Goal: Information Seeking & Learning: Learn about a topic

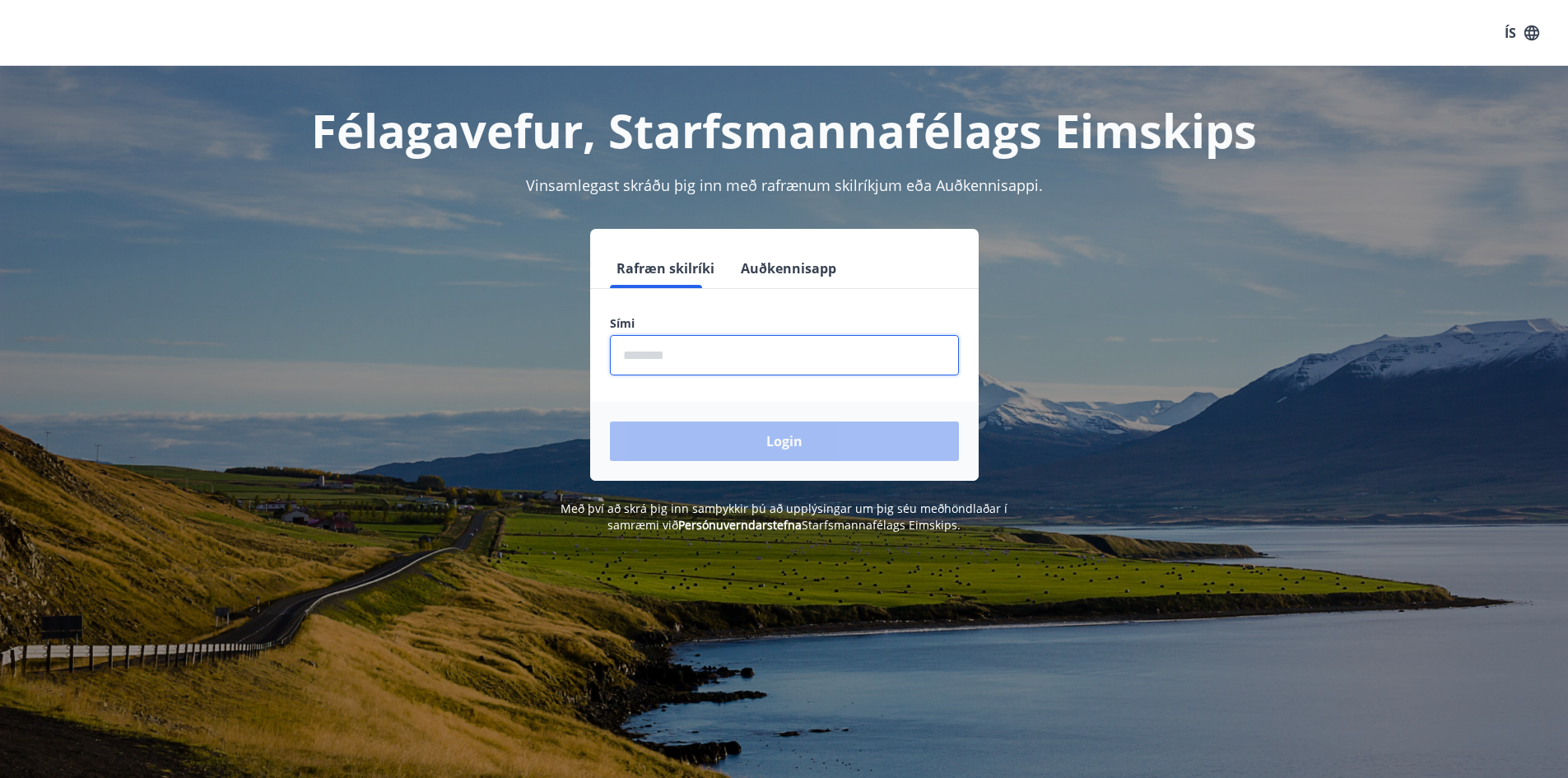
click at [801, 350] on input "phone" at bounding box center [784, 355] width 349 height 41
type input "********"
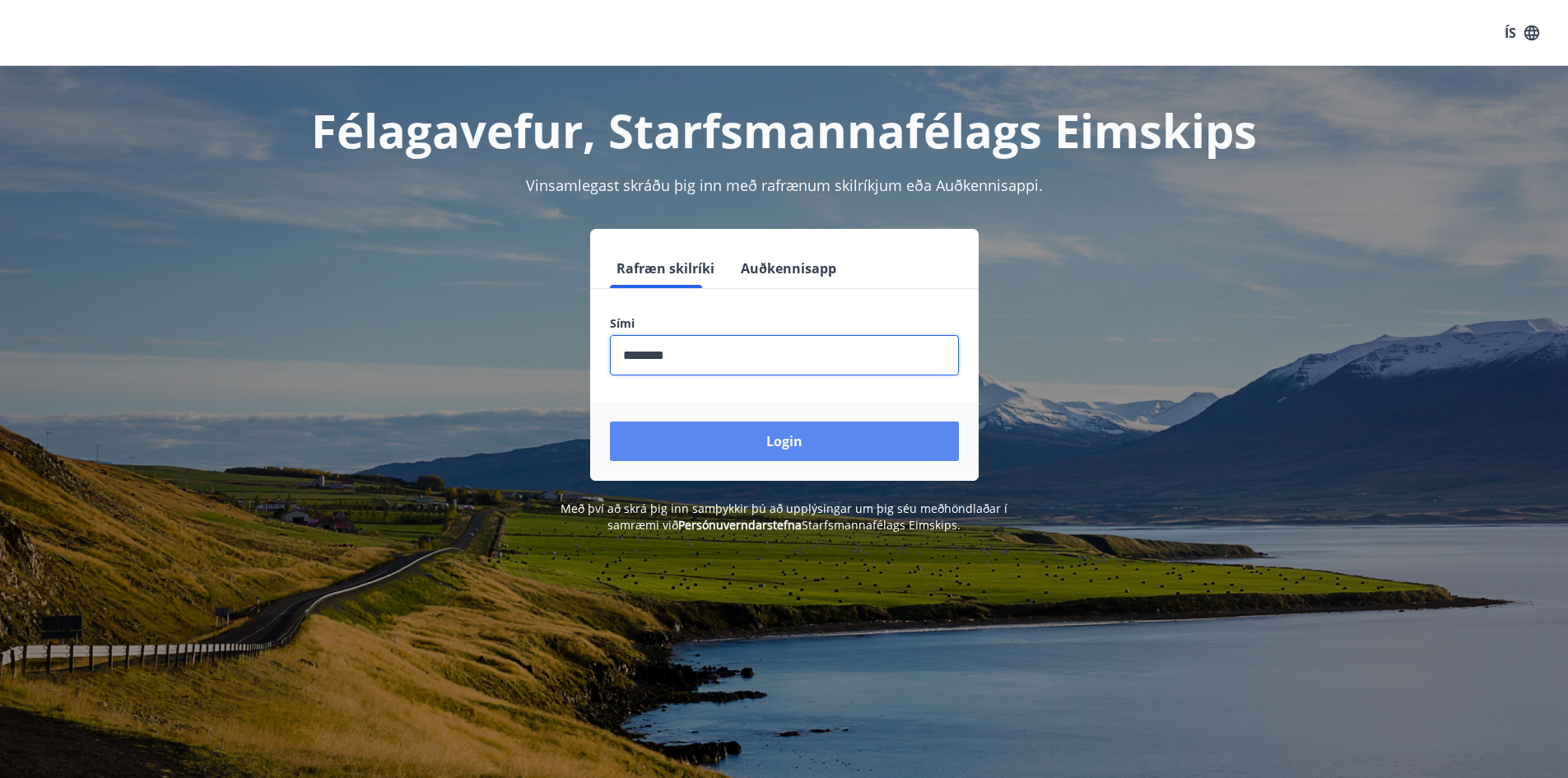
click at [733, 439] on button "Login" at bounding box center [784, 442] width 349 height 40
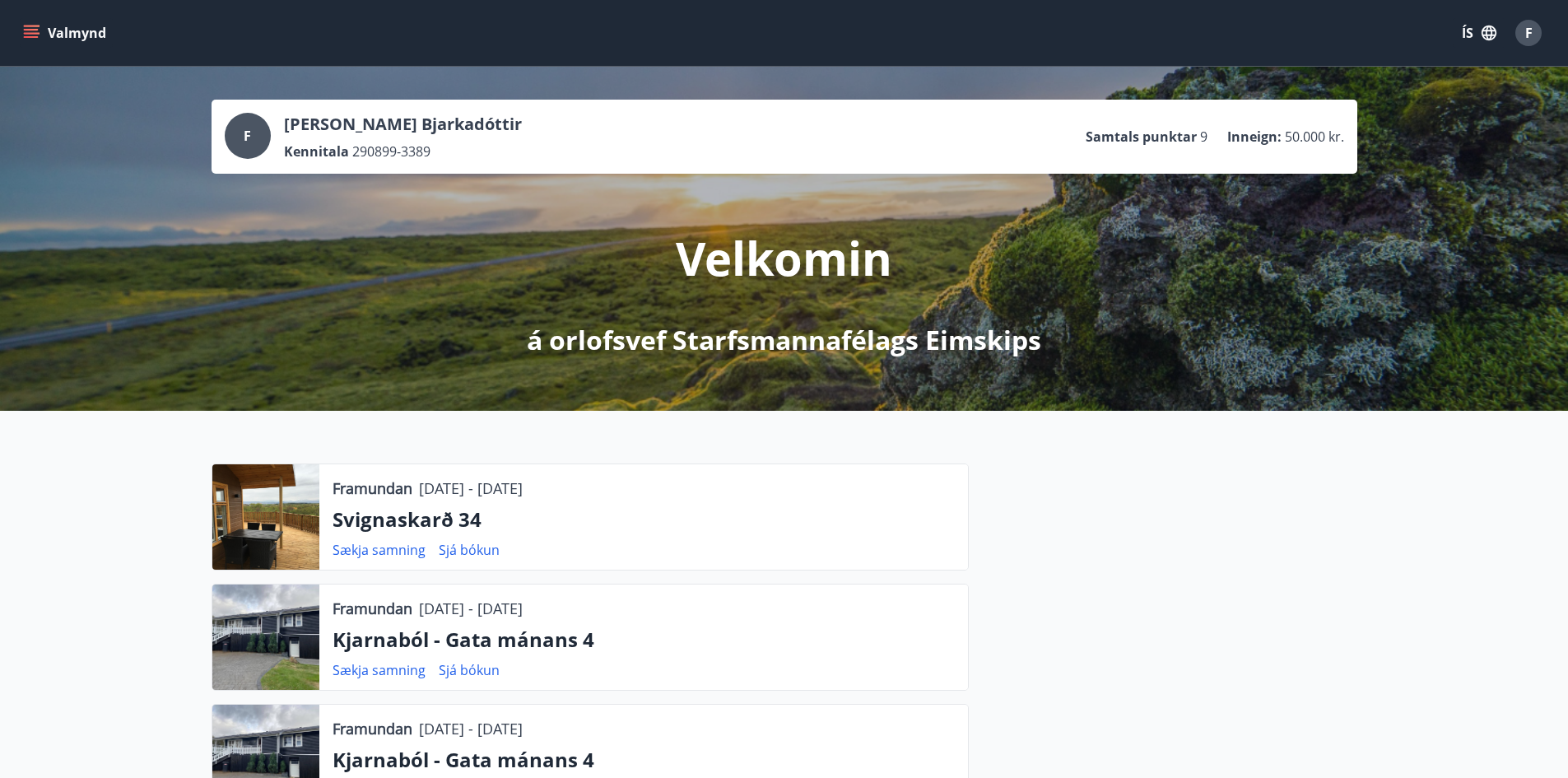
click at [448, 514] on p "Svignaskarð 34" at bounding box center [643, 519] width 623 height 28
click at [251, 518] on div at bounding box center [266, 517] width 107 height 105
click at [71, 42] on button "Valmynd" at bounding box center [66, 32] width 93 height 30
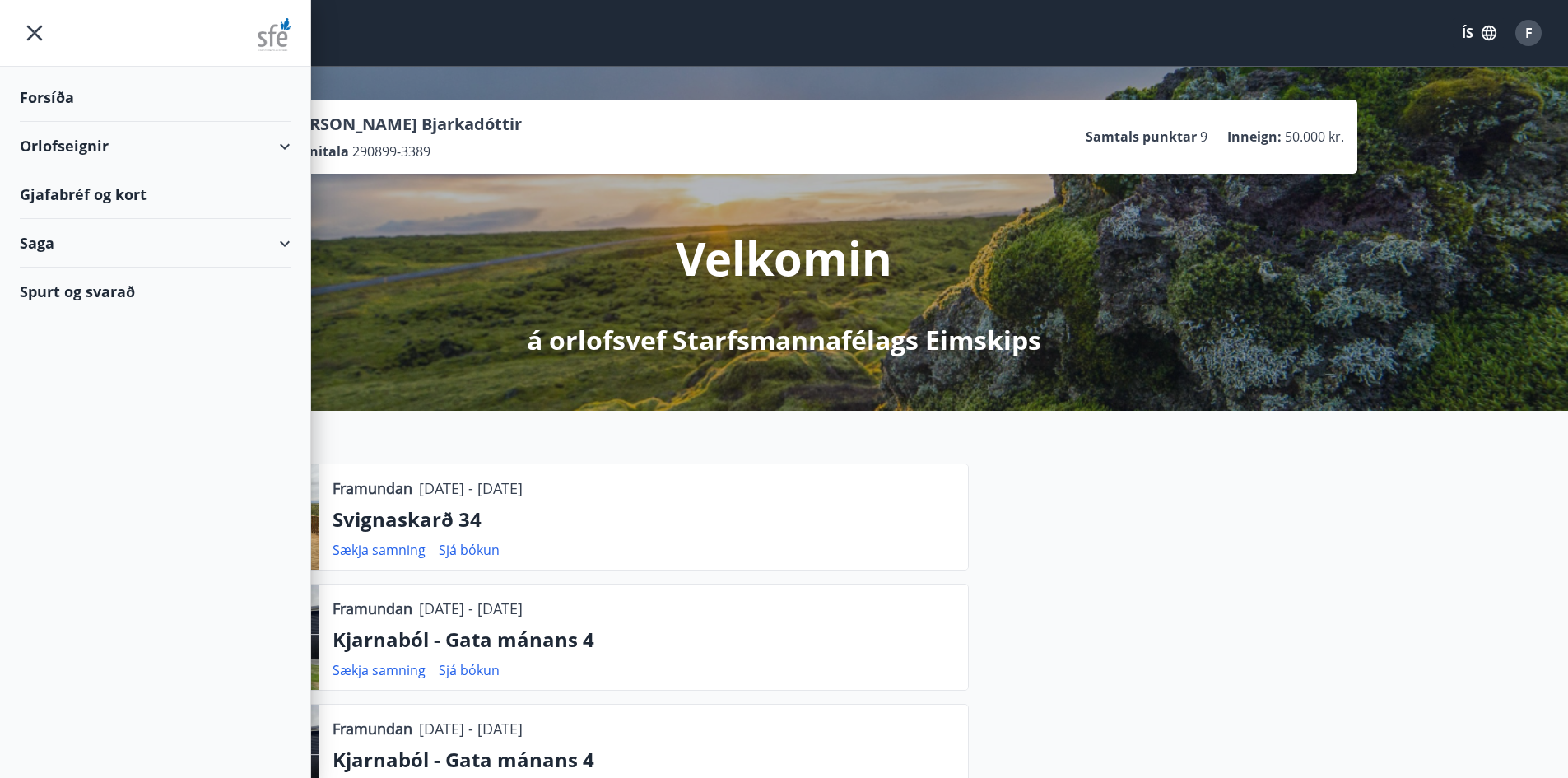
click at [144, 157] on div "Orlofseignir" at bounding box center [155, 146] width 271 height 49
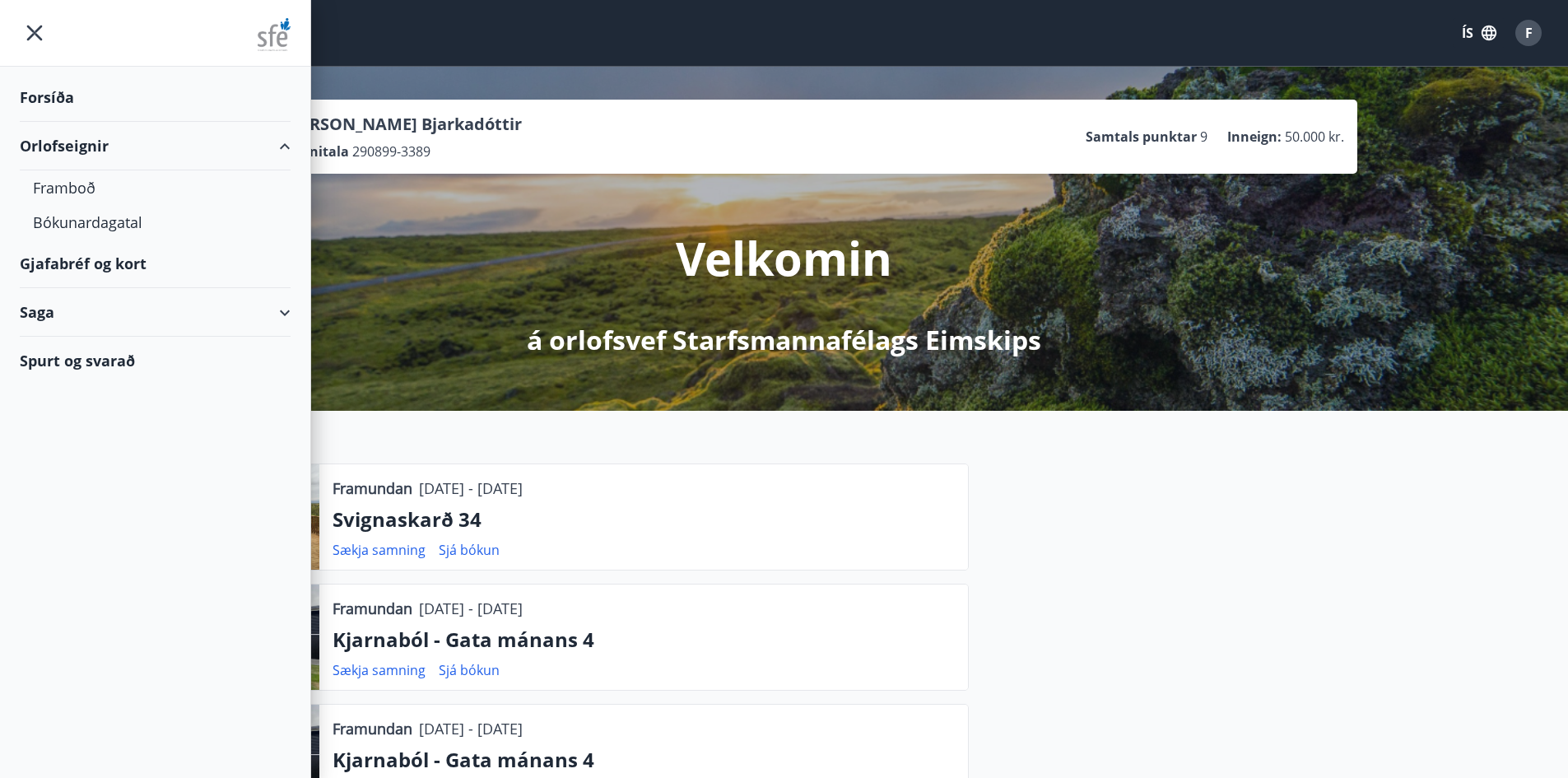
click at [71, 101] on div "Forsíða" at bounding box center [155, 97] width 271 height 49
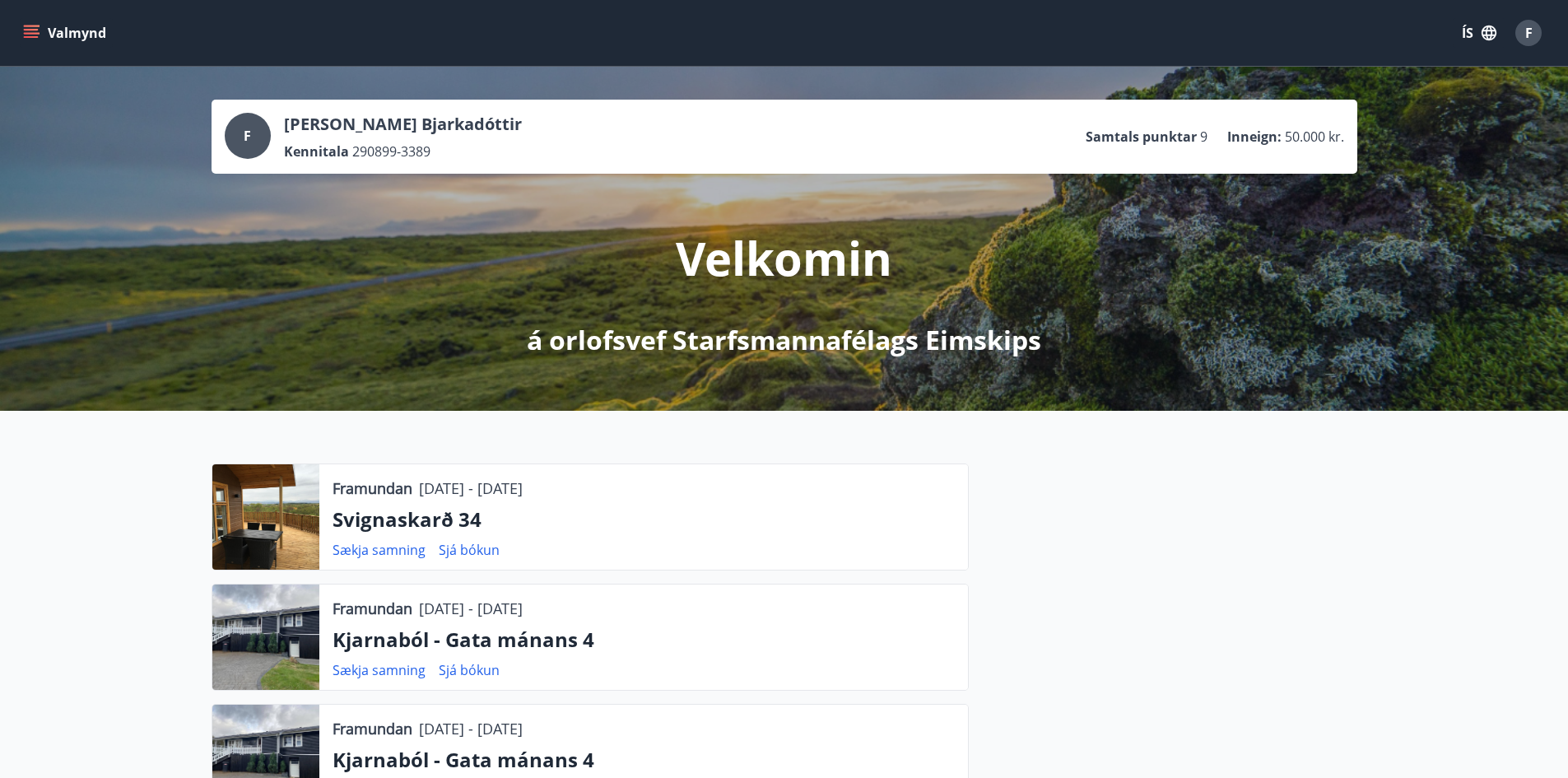
click at [81, 36] on button "Valmynd" at bounding box center [66, 32] width 93 height 30
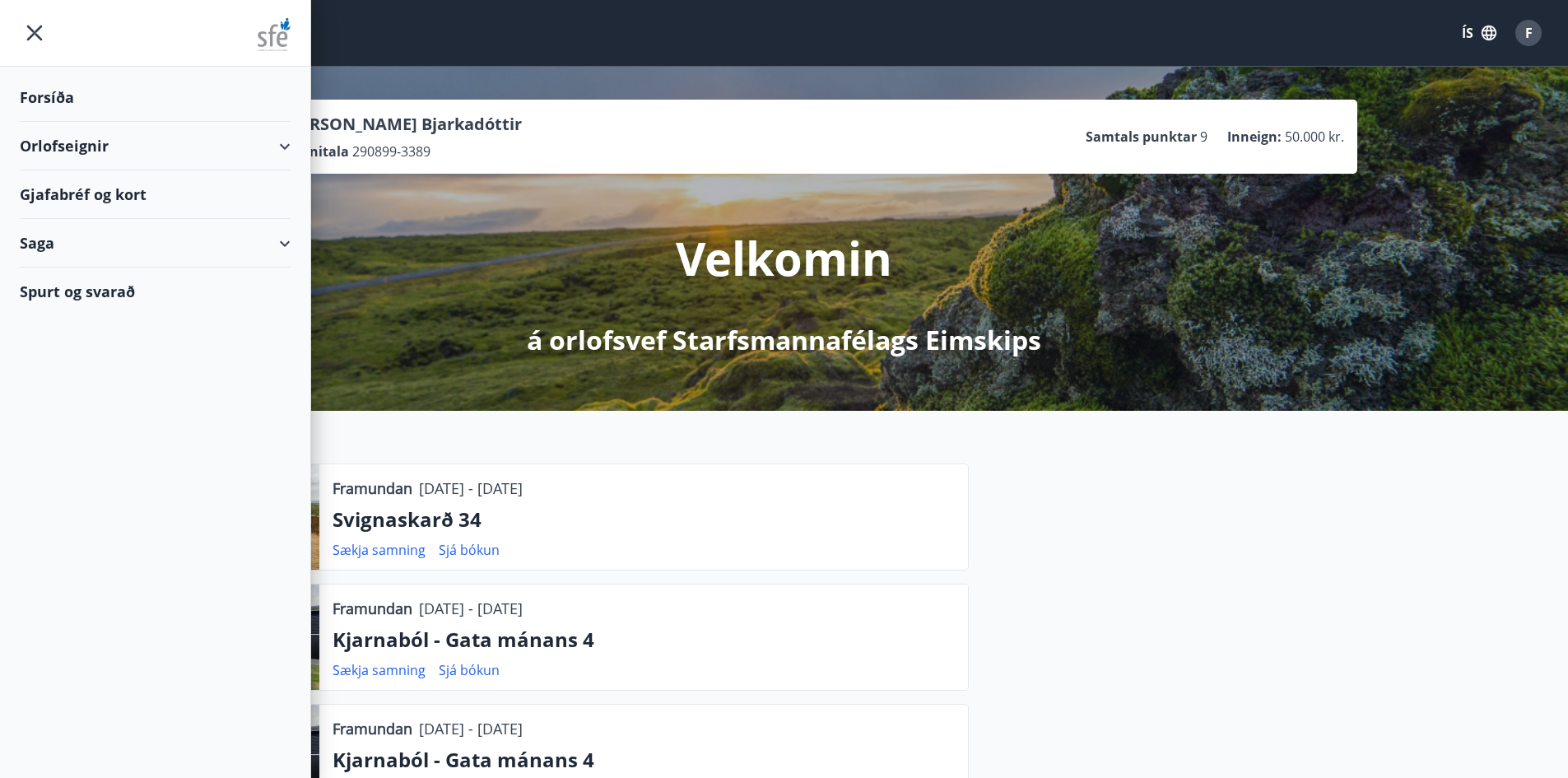
click at [102, 147] on div "Orlofseignir" at bounding box center [155, 146] width 271 height 49
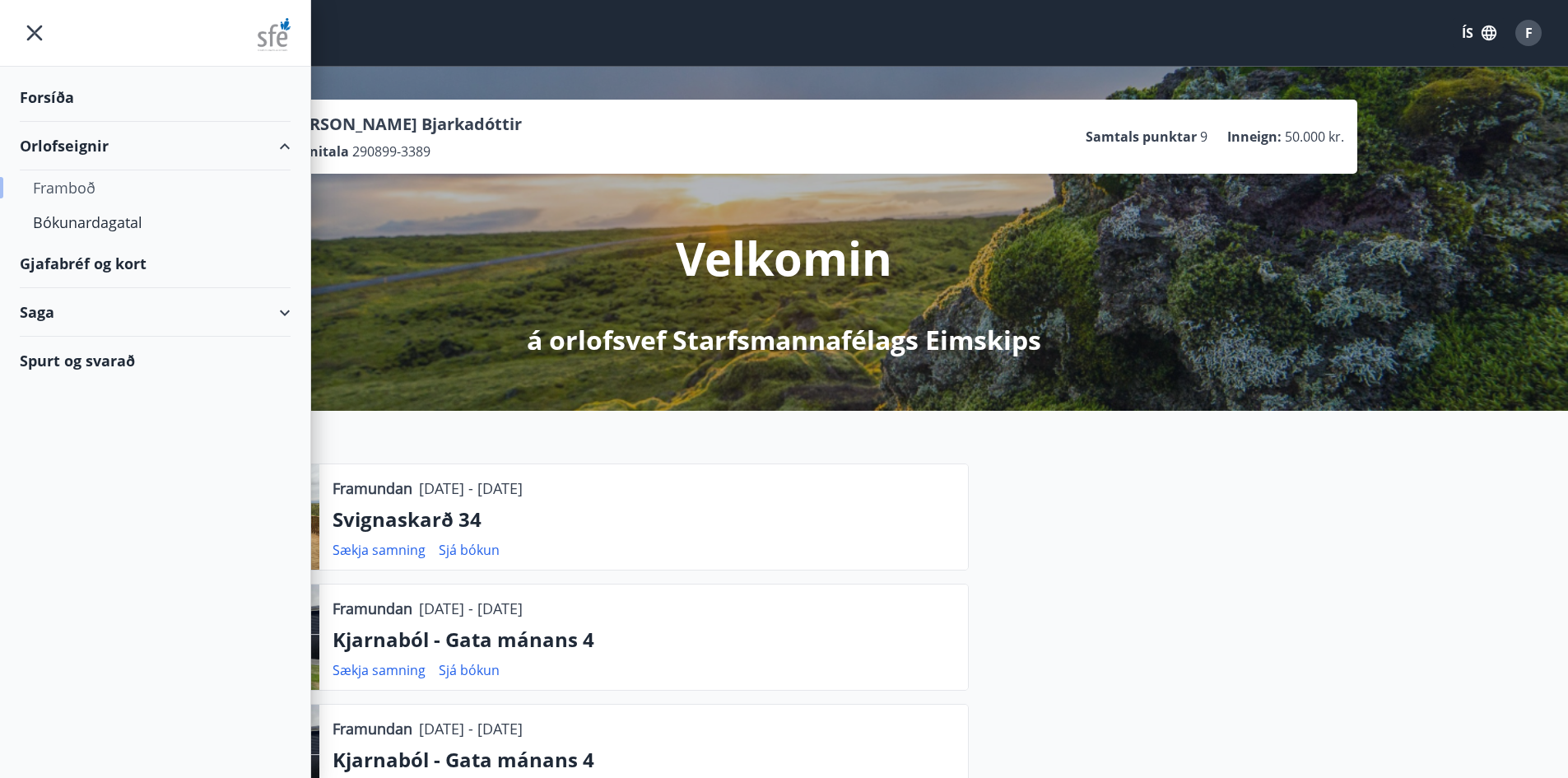
click at [72, 182] on div "Framboð" at bounding box center [155, 188] width 244 height 34
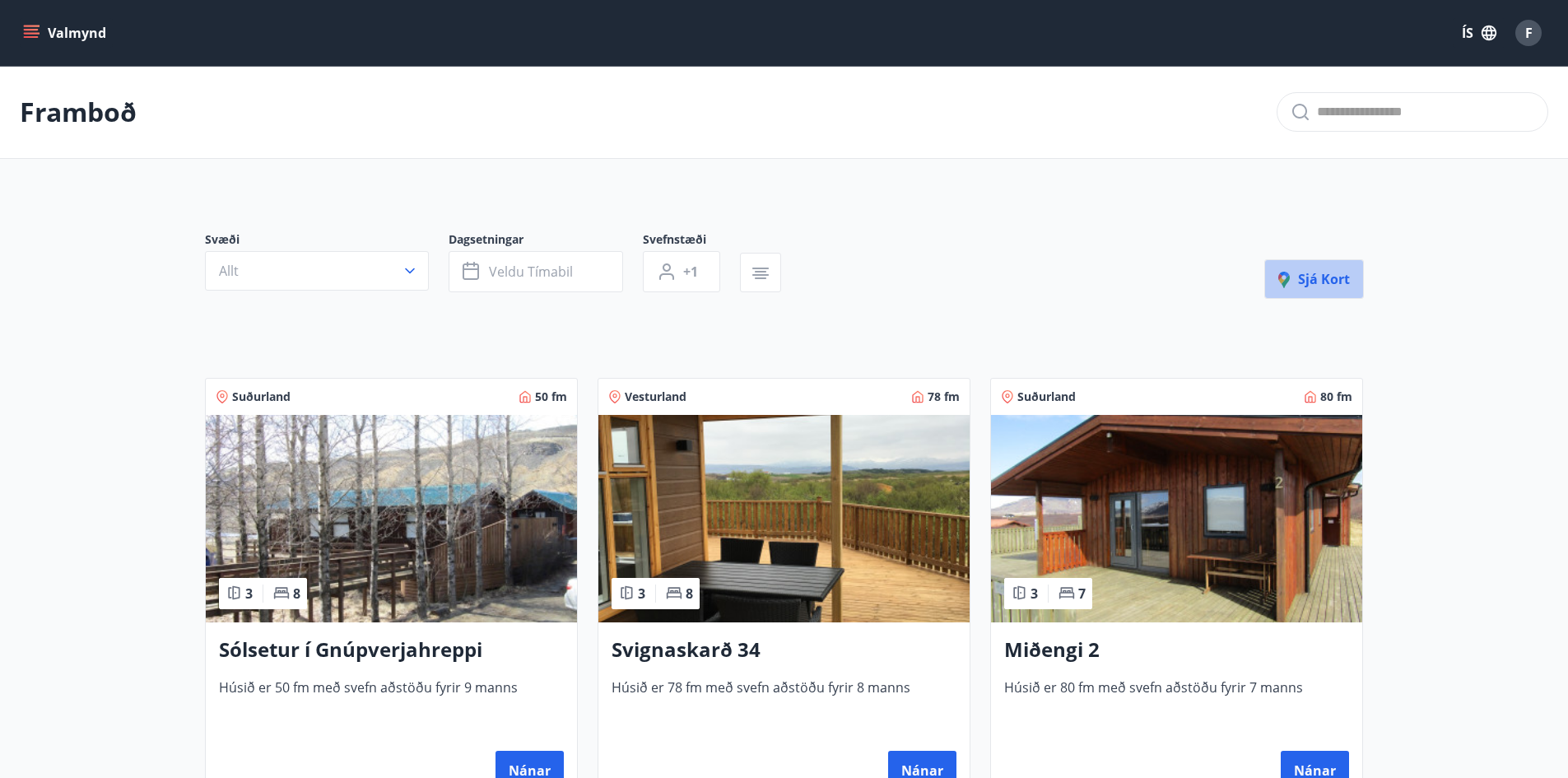
click at [1319, 275] on span "Sjá kort" at bounding box center [1314, 279] width 71 height 18
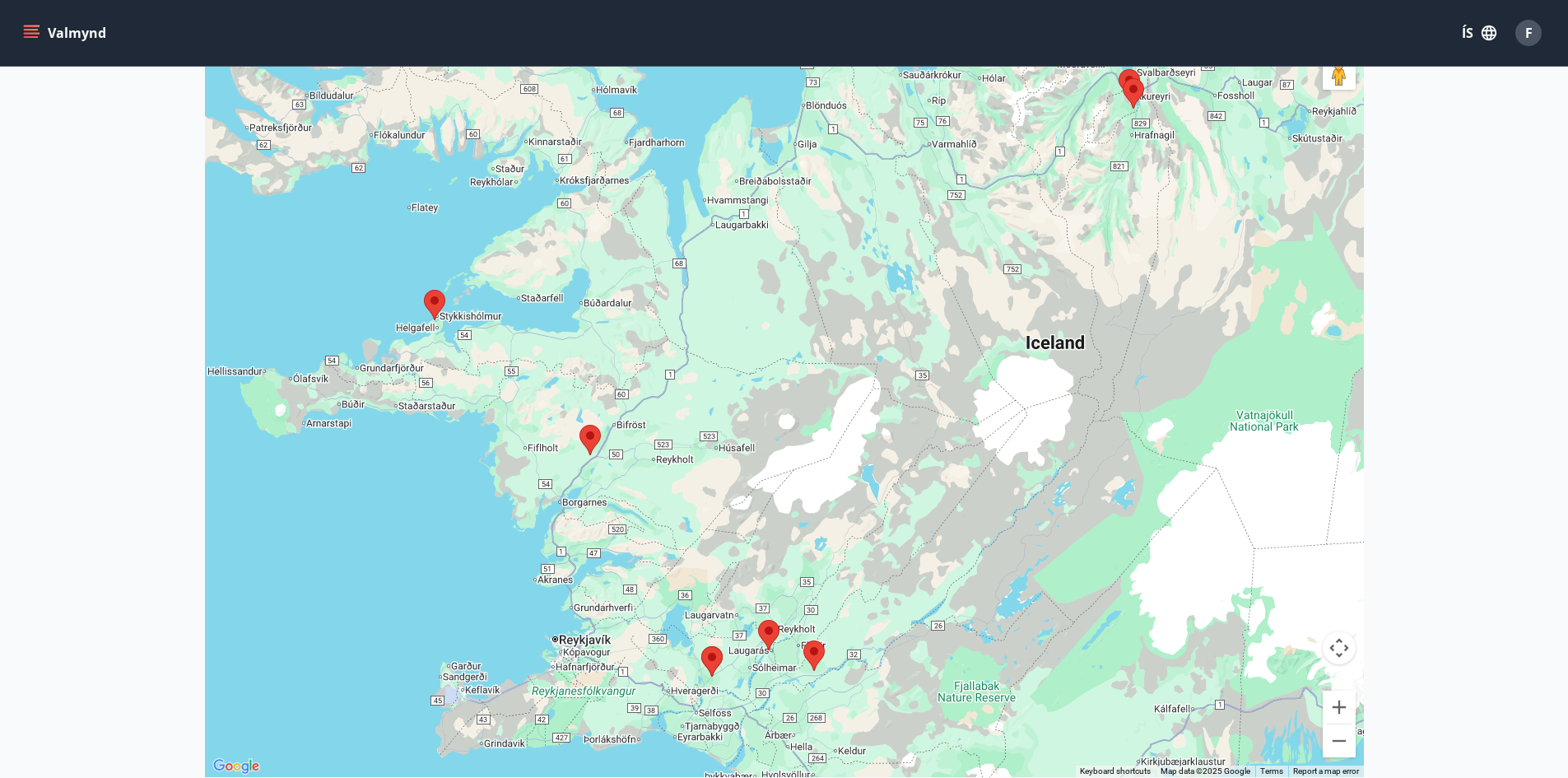
scroll to position [165, 0]
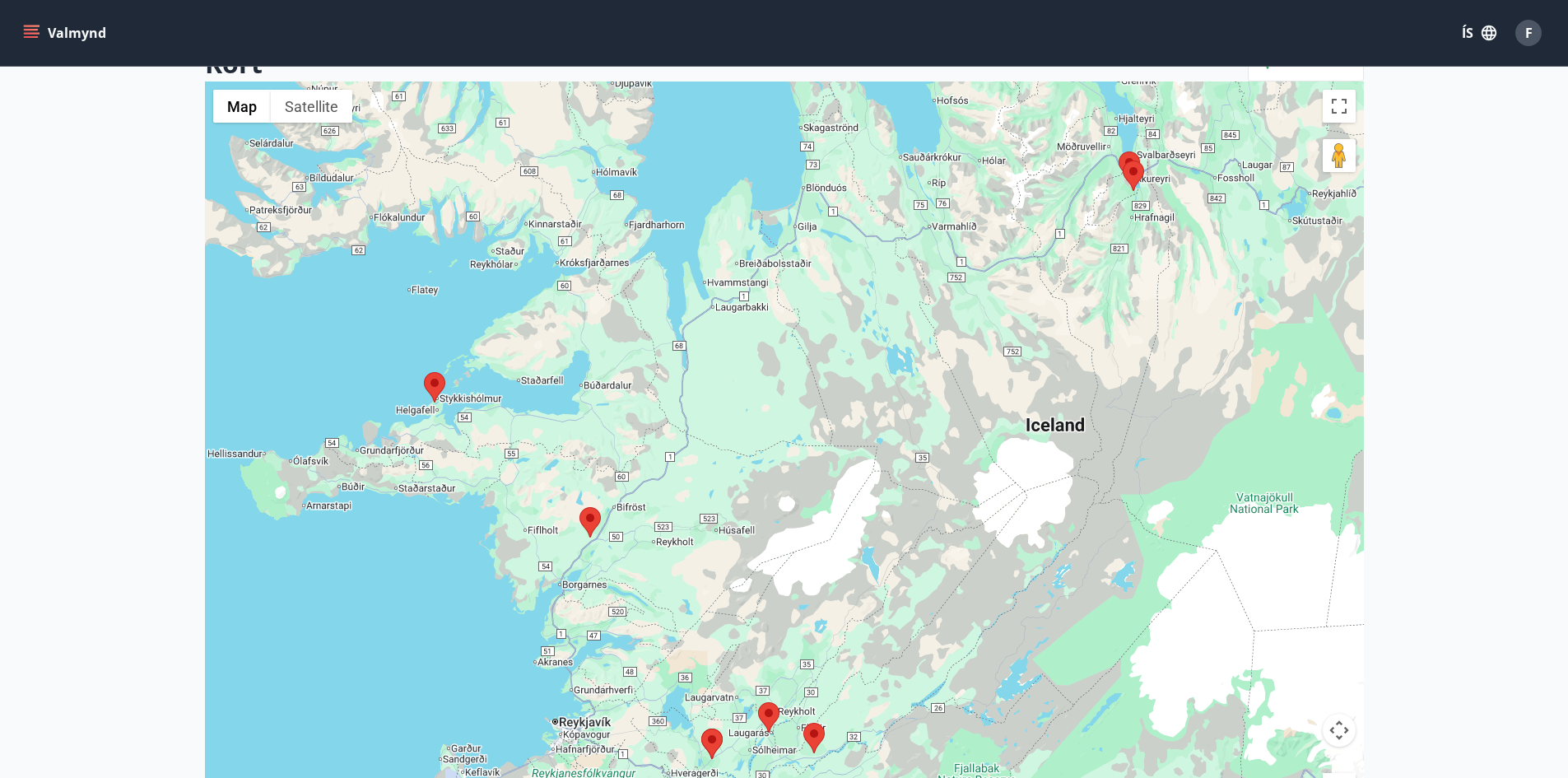
click at [23, 33] on icon "menu" at bounding box center [32, 33] width 18 height 2
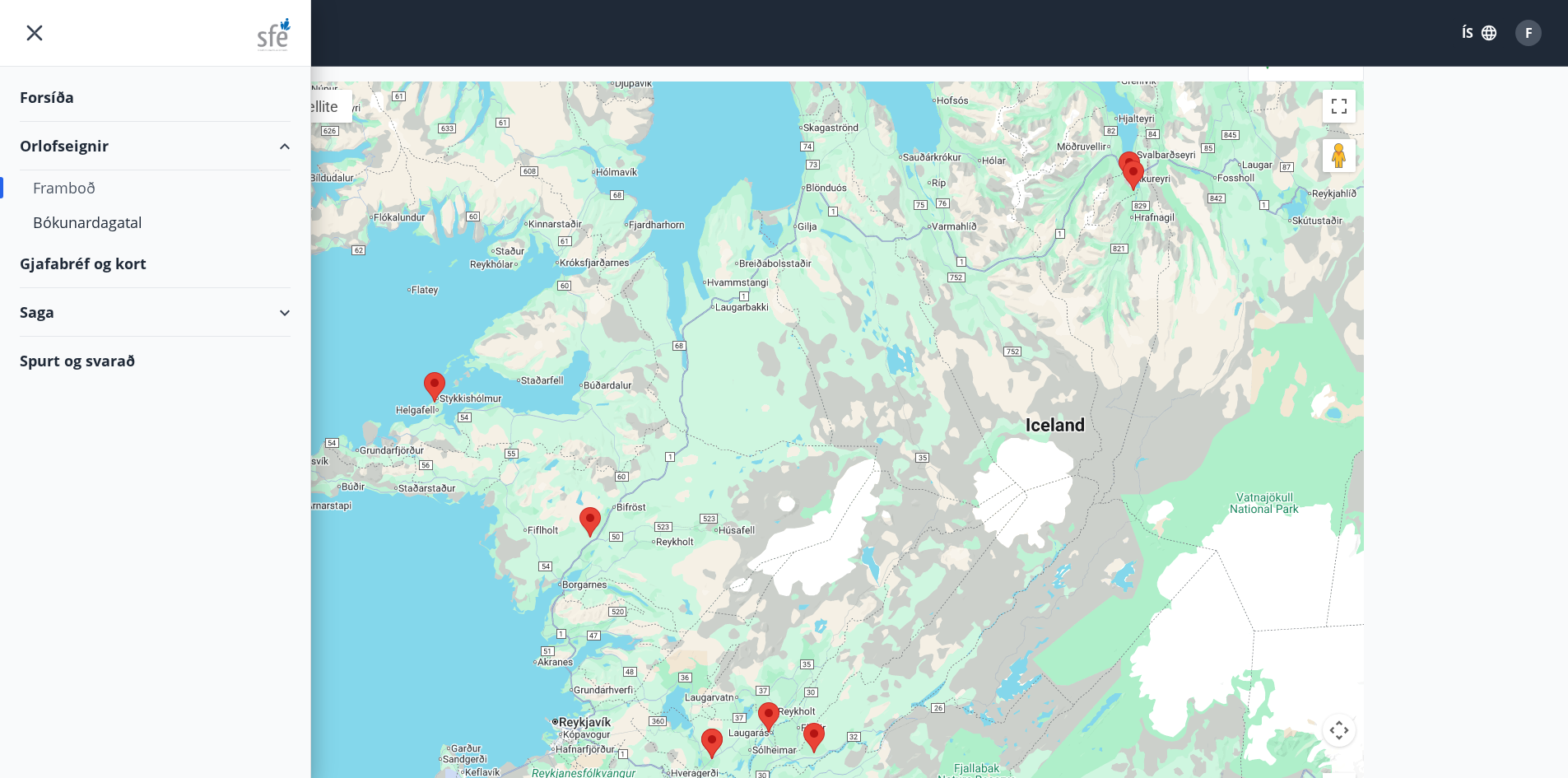
click at [160, 193] on div "Framboð" at bounding box center [155, 188] width 244 height 34
click at [332, 17] on div "Valmynd ÍS F" at bounding box center [784, 33] width 1529 height 40
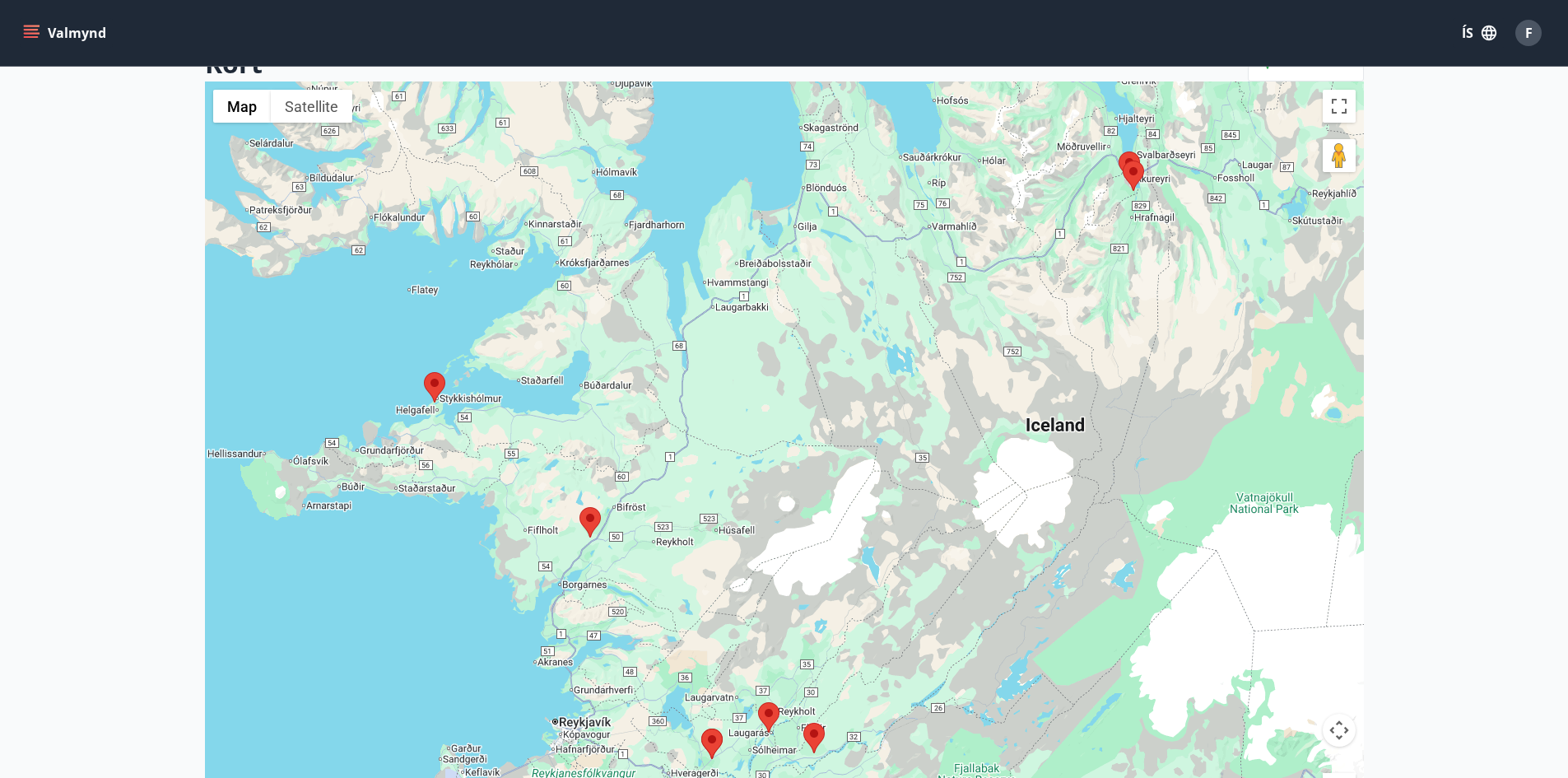
click at [93, 33] on button "Valmynd" at bounding box center [66, 32] width 93 height 30
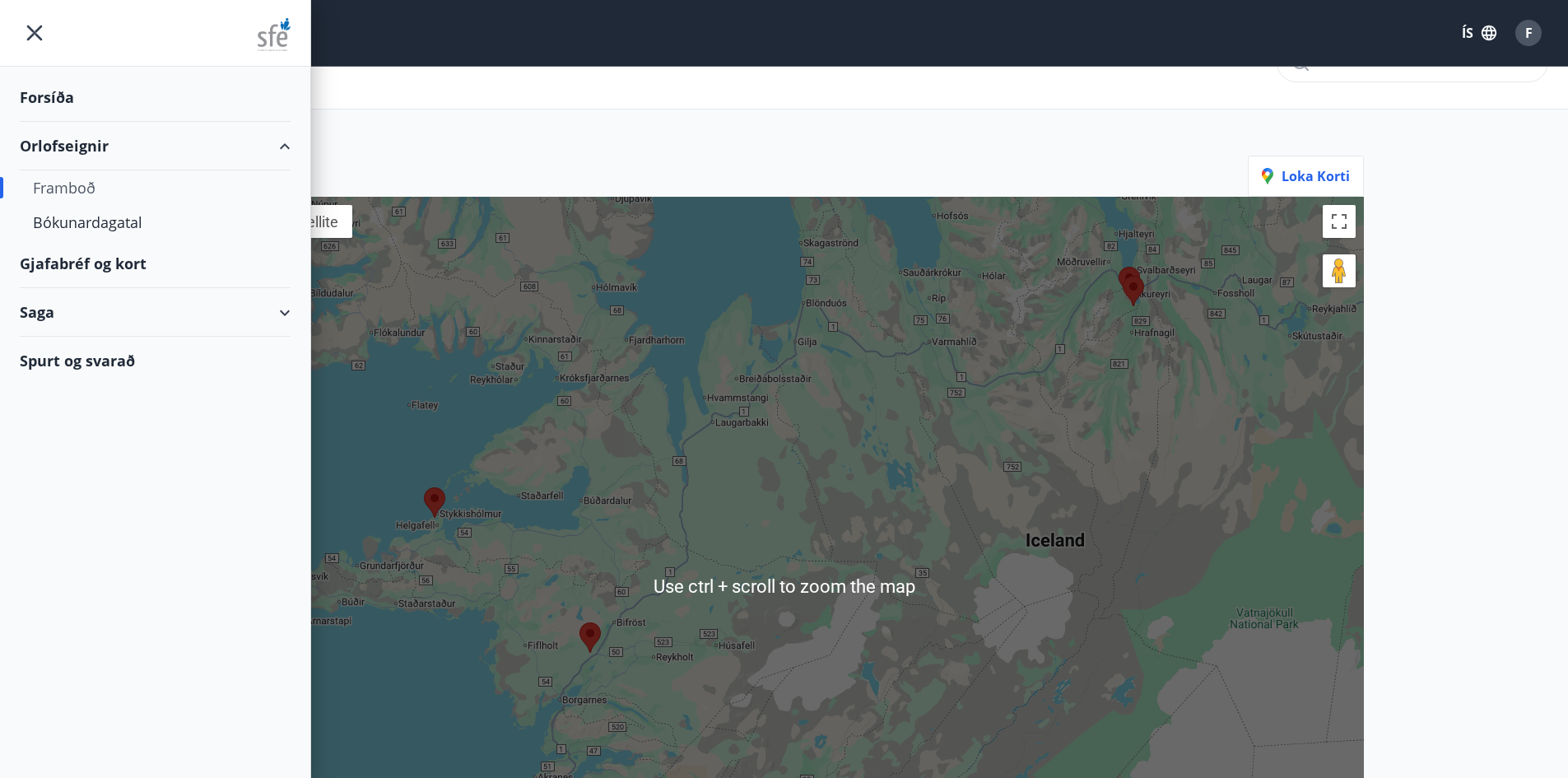
scroll to position [0, 0]
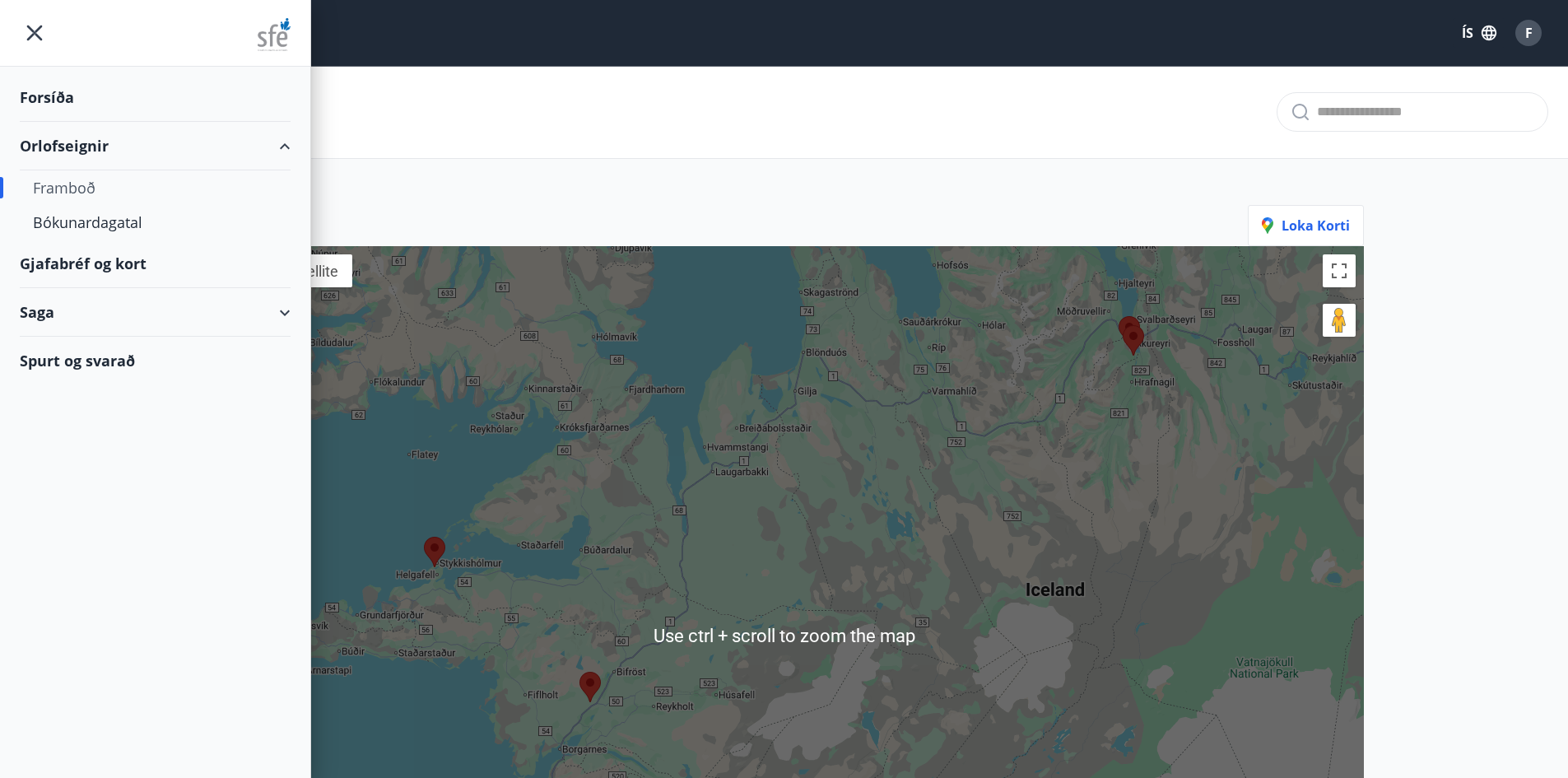
click at [1138, 119] on div "Framboð" at bounding box center [784, 112] width 1568 height 93
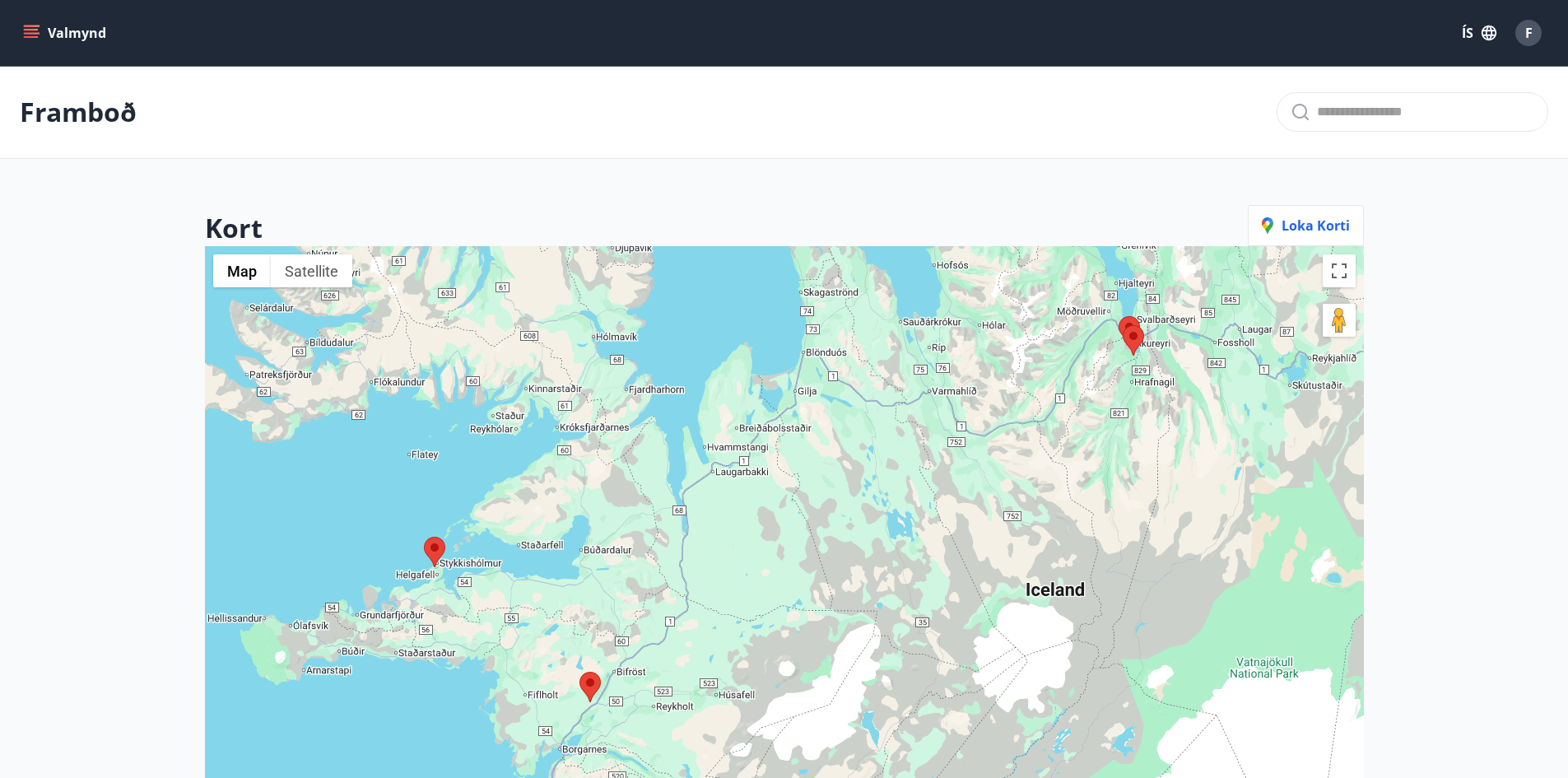
scroll to position [165, 0]
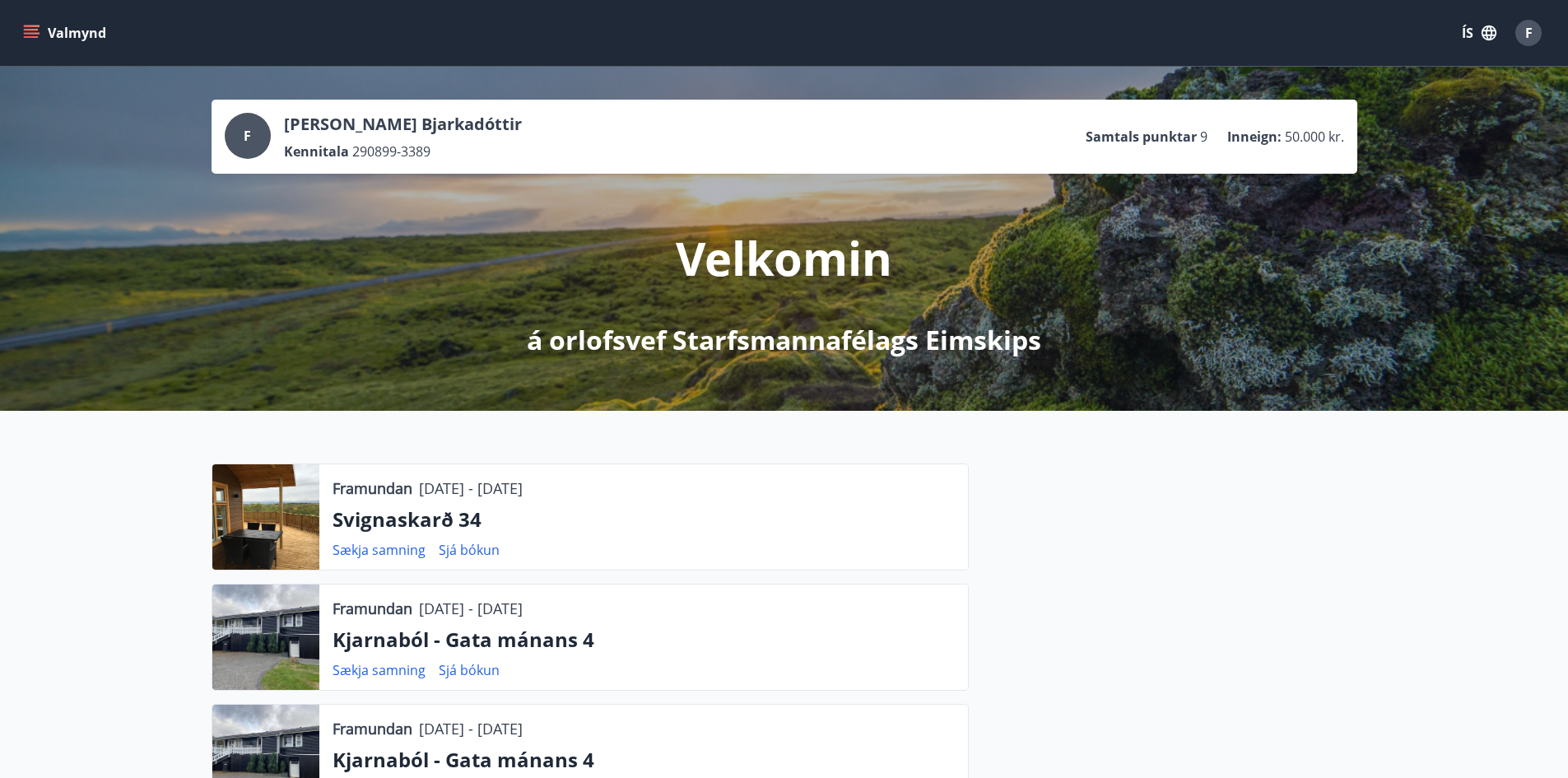
click at [90, 32] on button "Valmynd" at bounding box center [66, 32] width 93 height 30
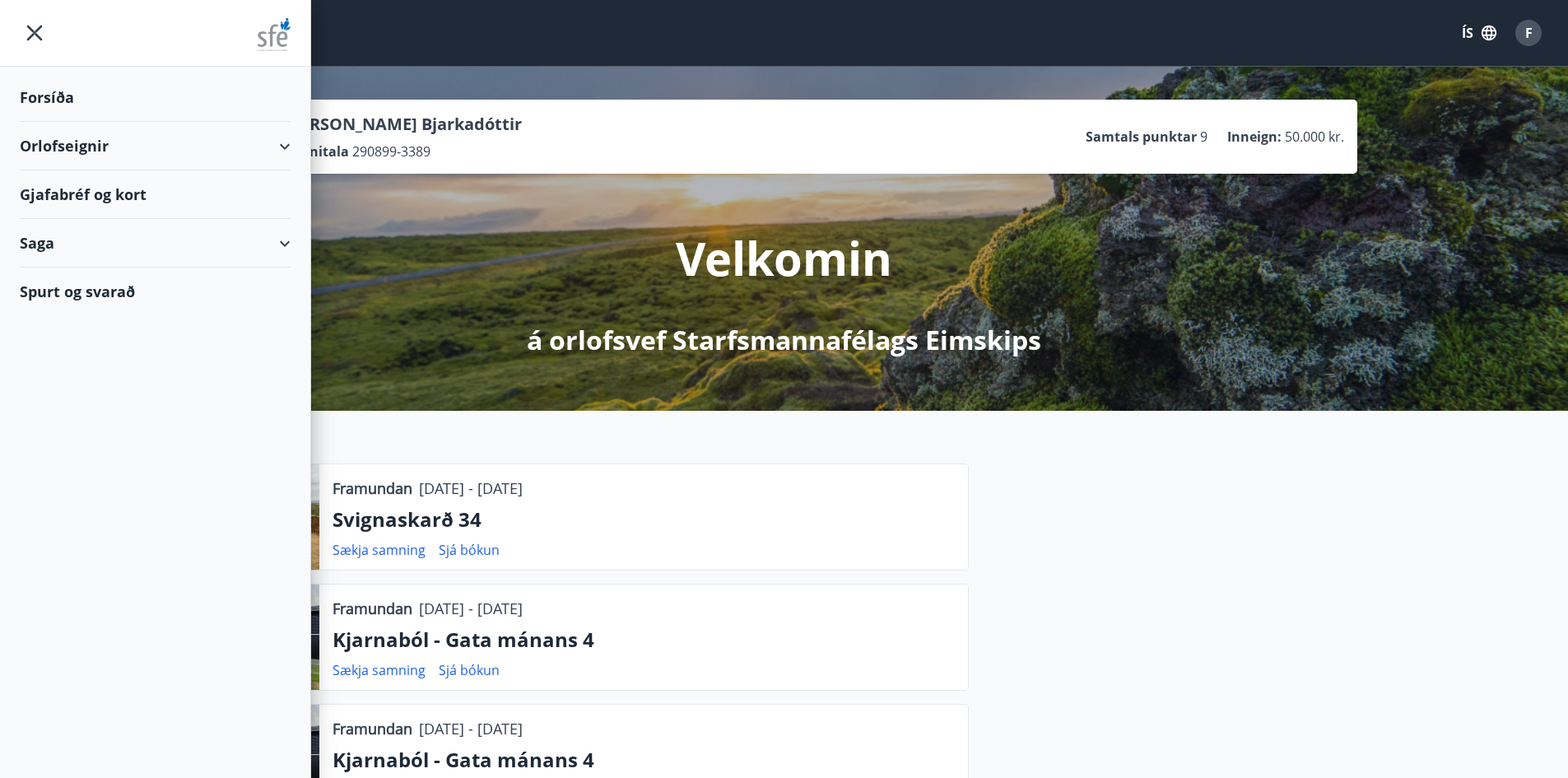
click at [90, 153] on div "Orlofseignir" at bounding box center [155, 146] width 271 height 49
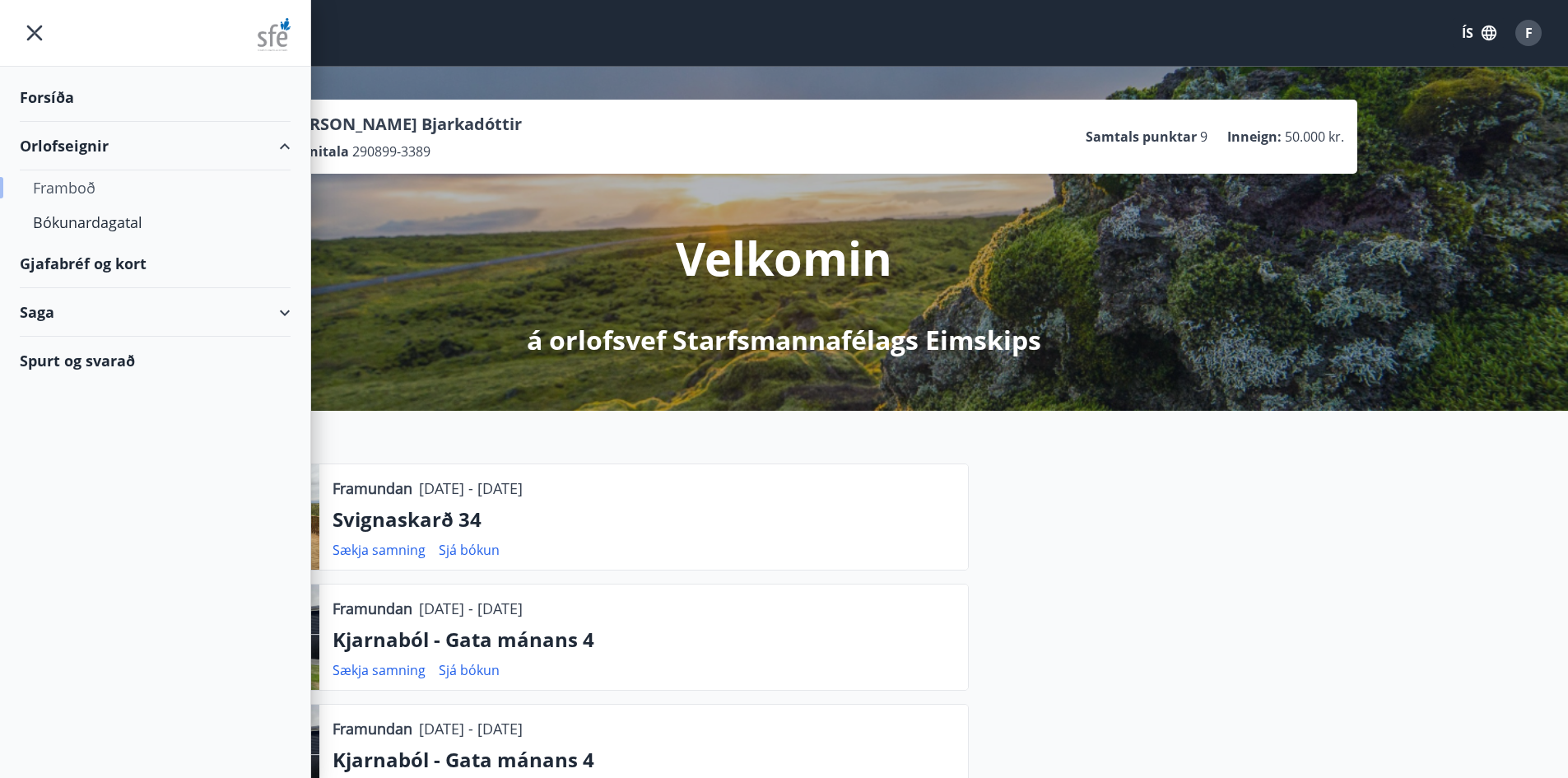
click at [90, 194] on div "Framboð" at bounding box center [155, 188] width 244 height 34
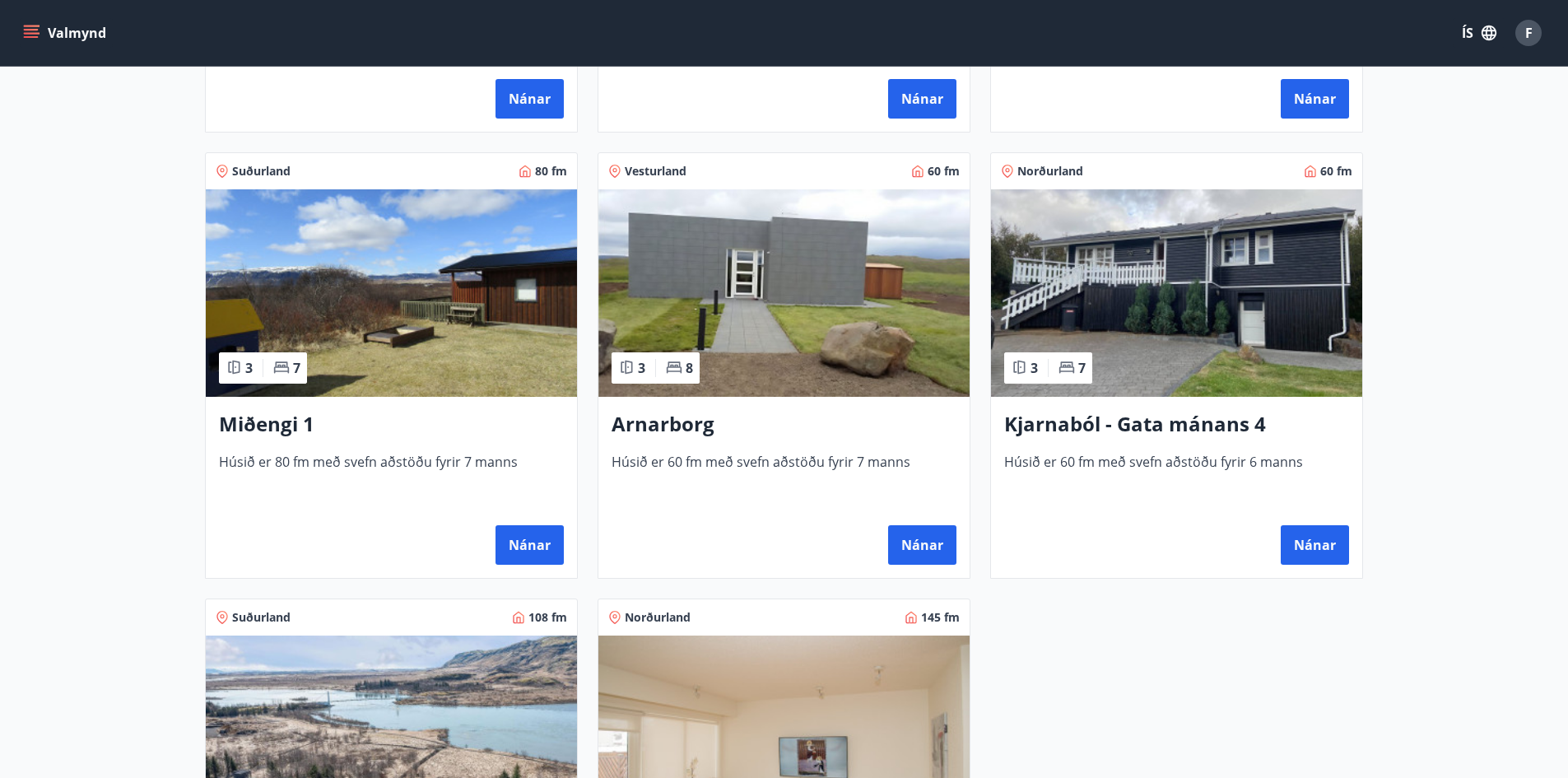
scroll to position [494, 0]
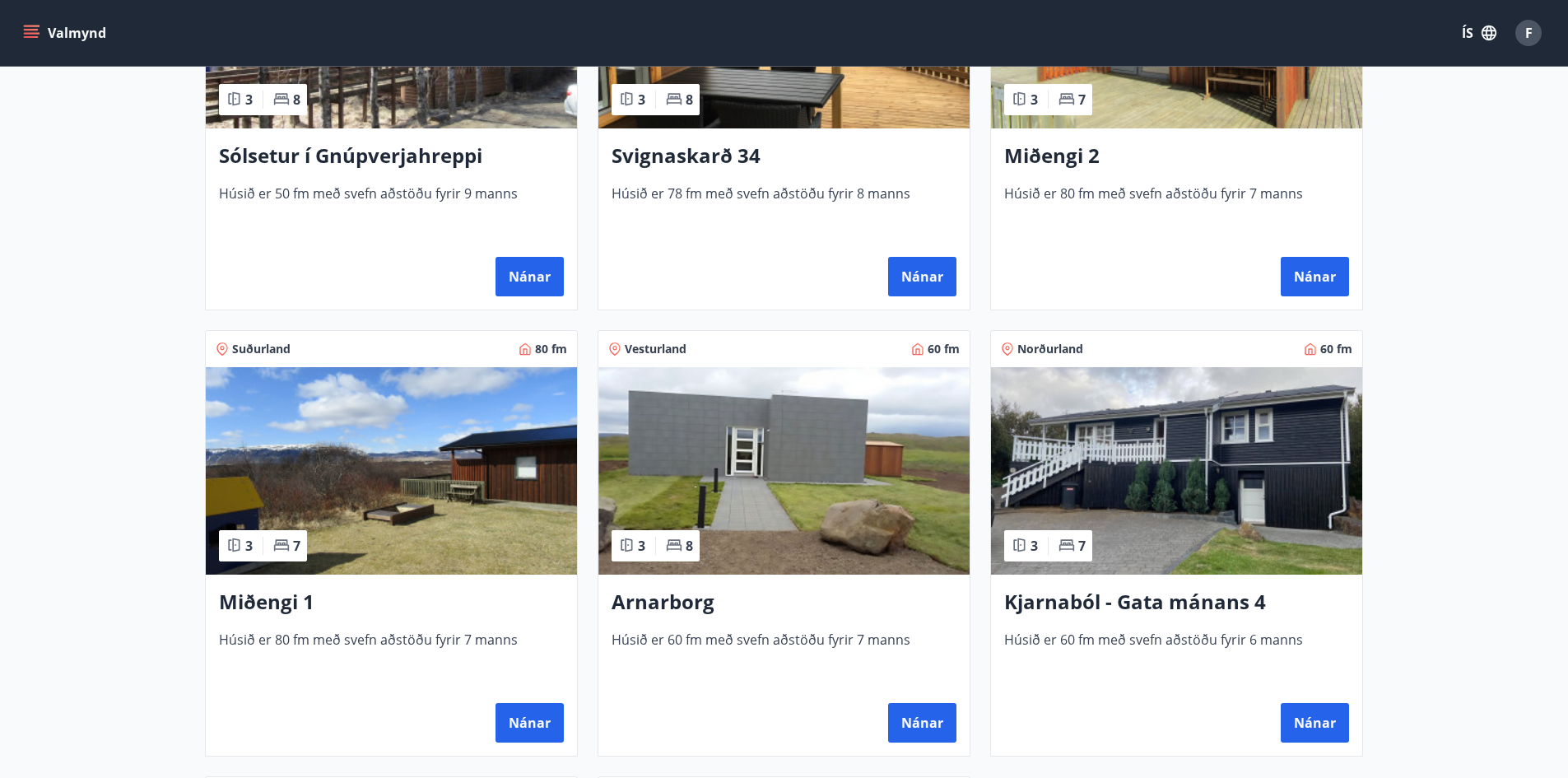
click at [418, 498] on img at bounding box center [391, 471] width 371 height 207
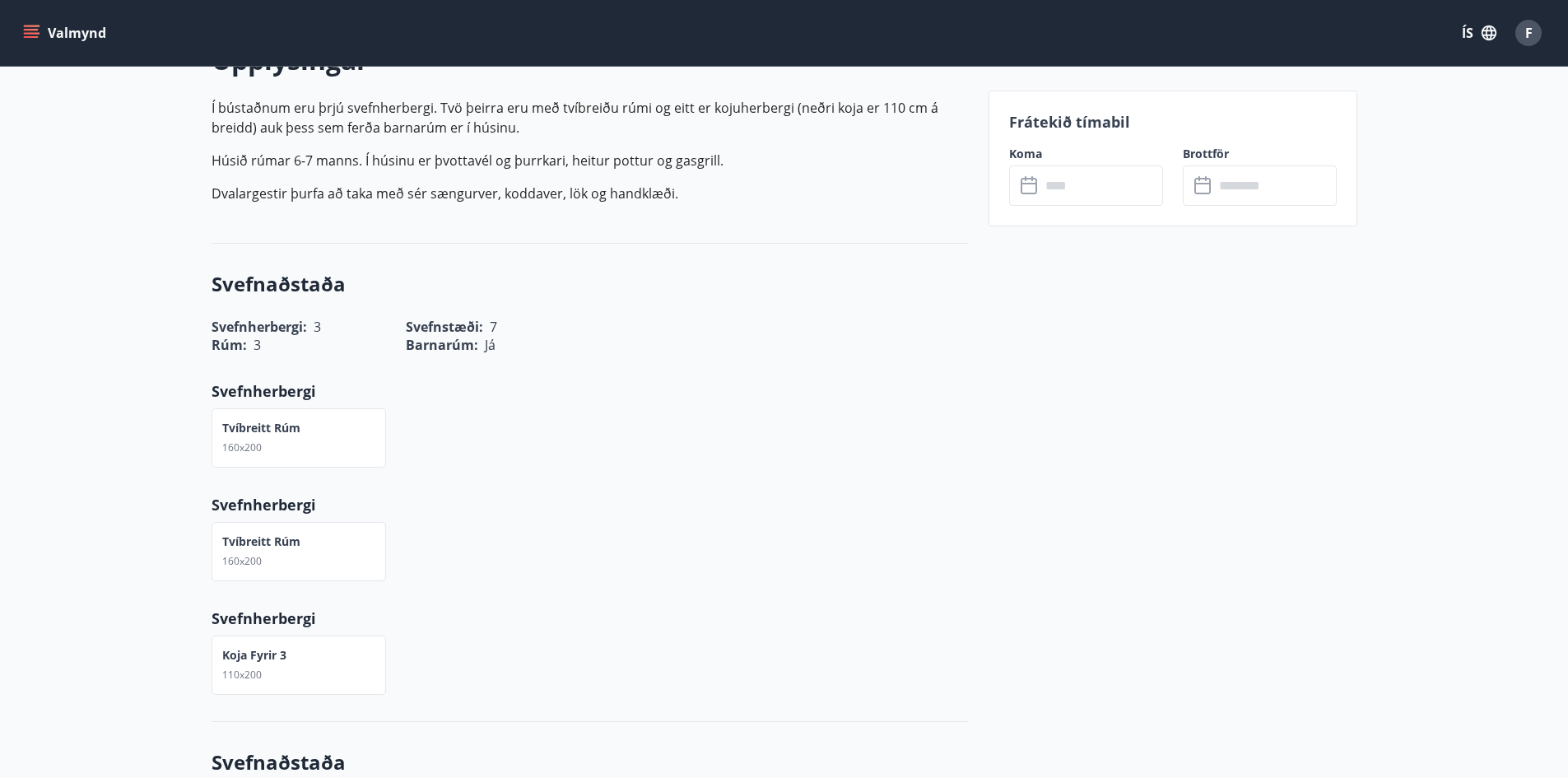
scroll to position [824, 0]
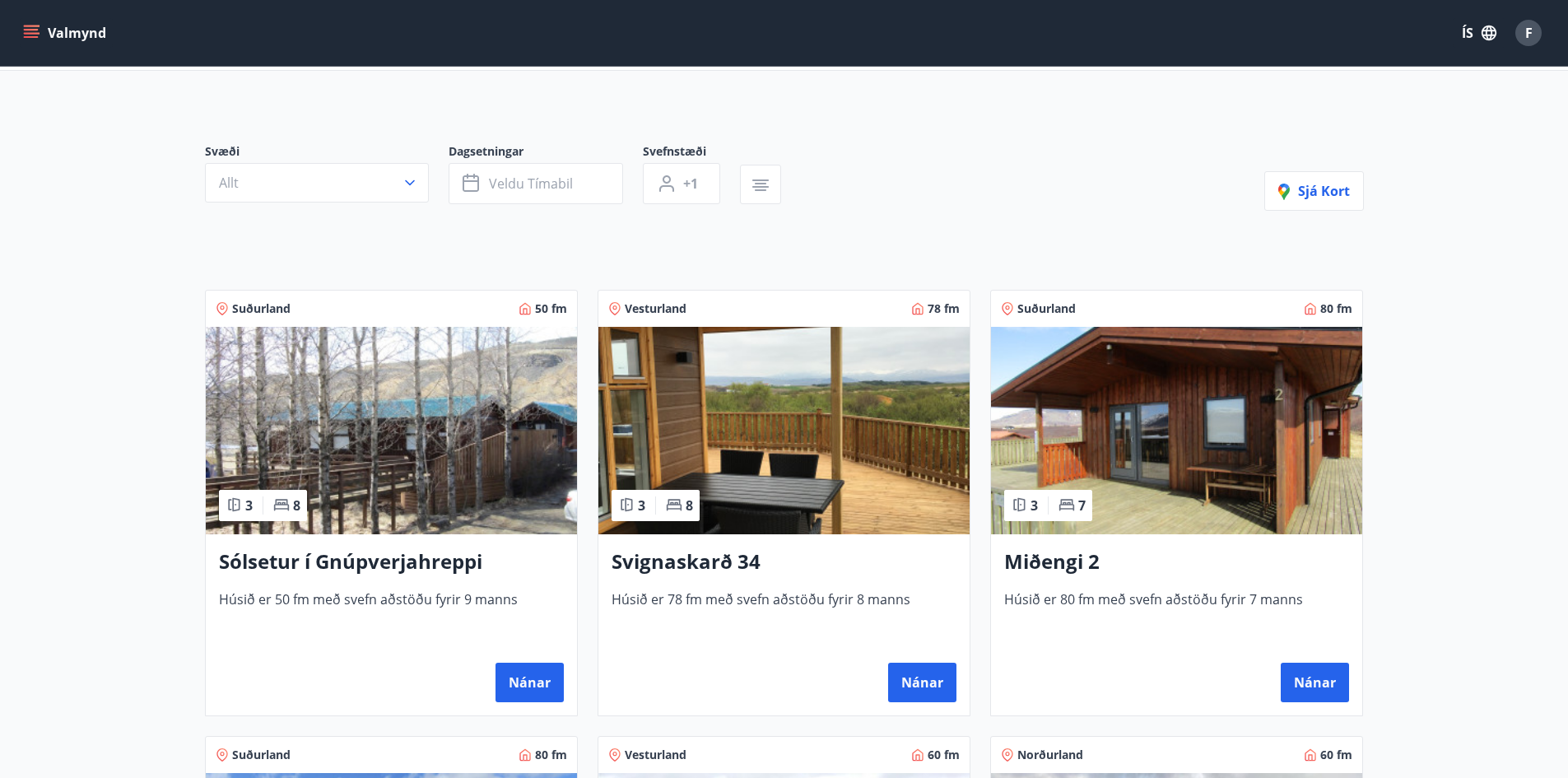
scroll to position [247, 0]
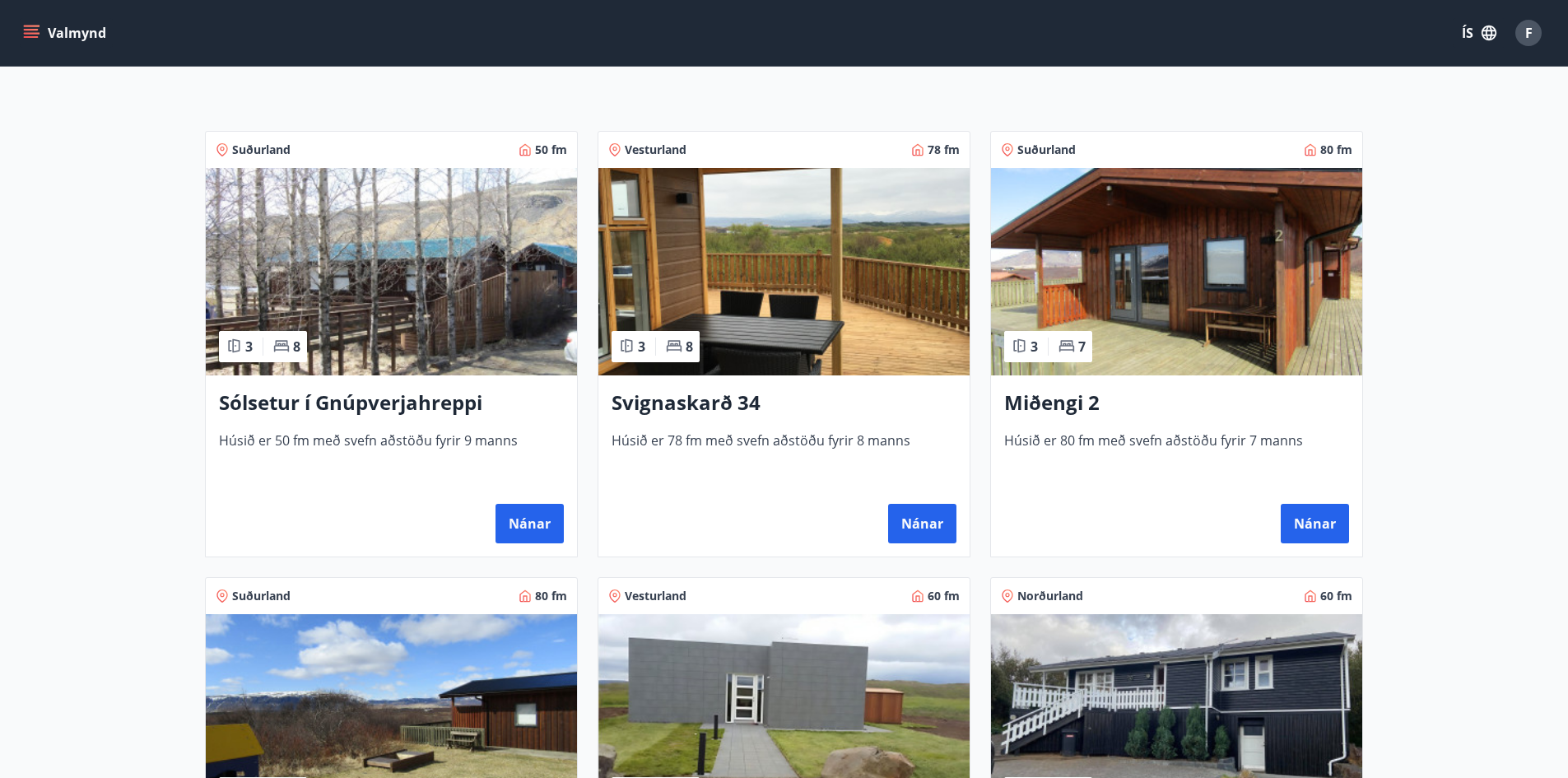
click at [893, 297] on img at bounding box center [784, 271] width 371 height 207
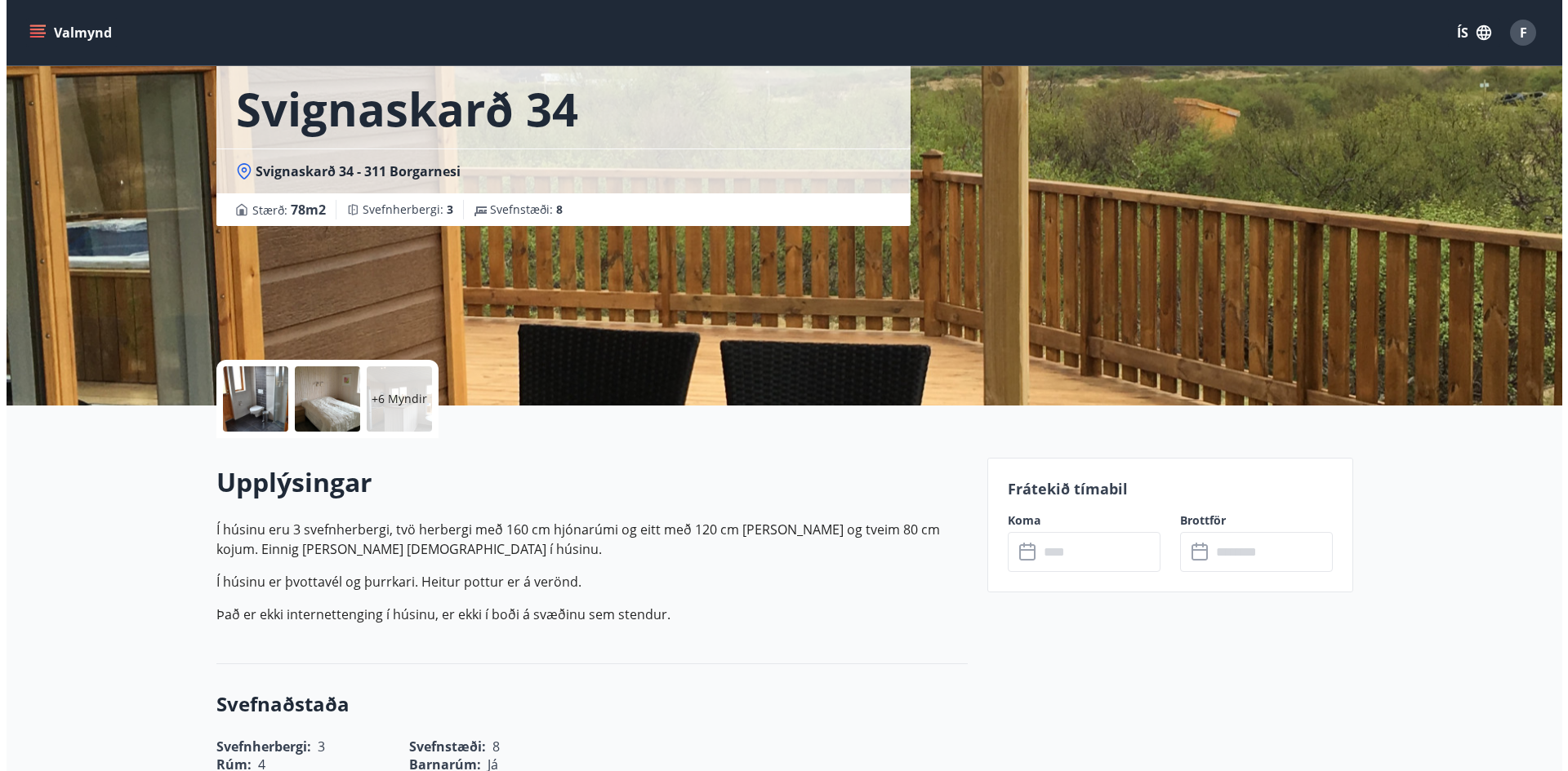
scroll to position [81, 0]
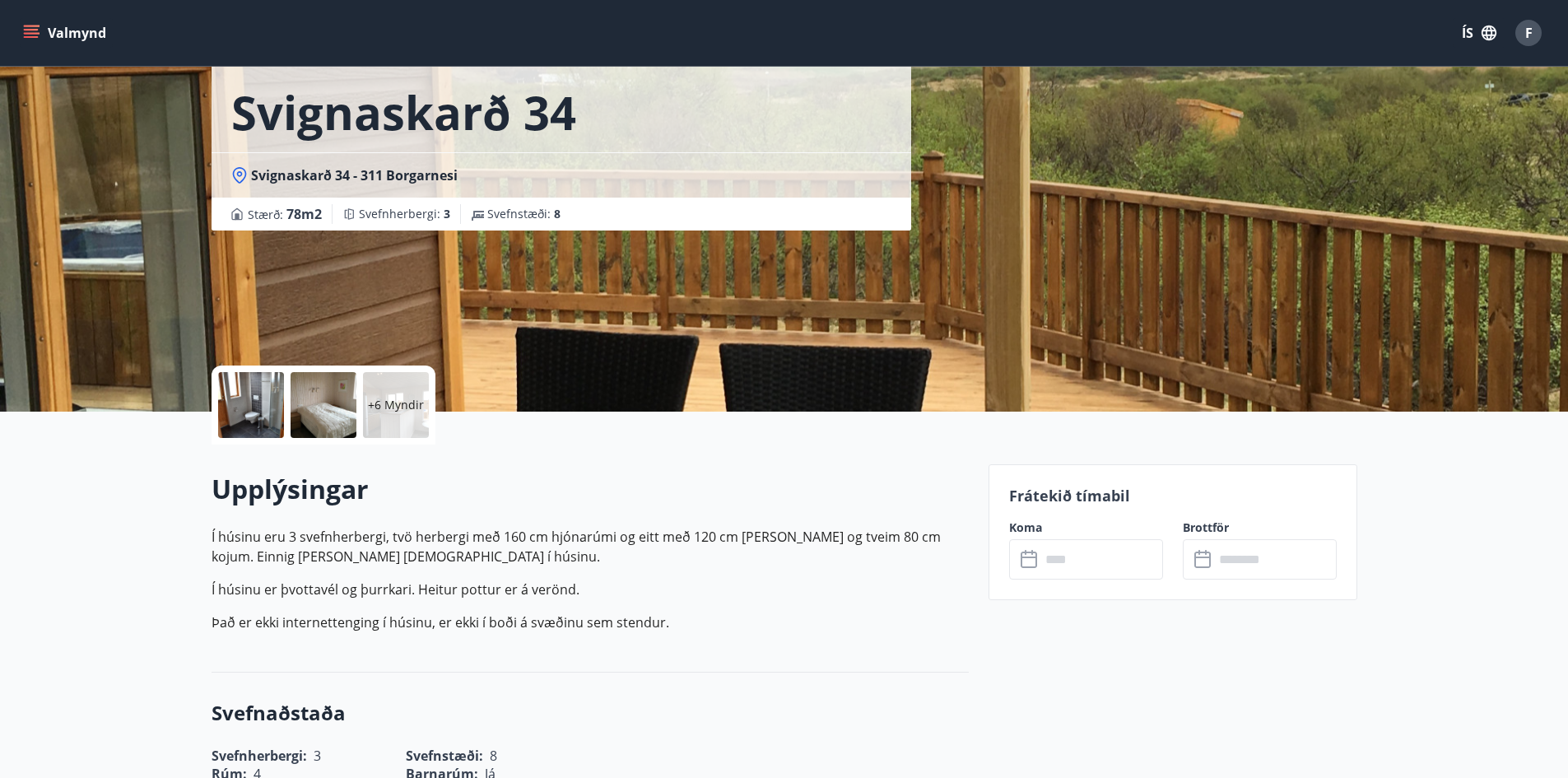
click at [366, 412] on div "+6 Myndir" at bounding box center [396, 405] width 66 height 66
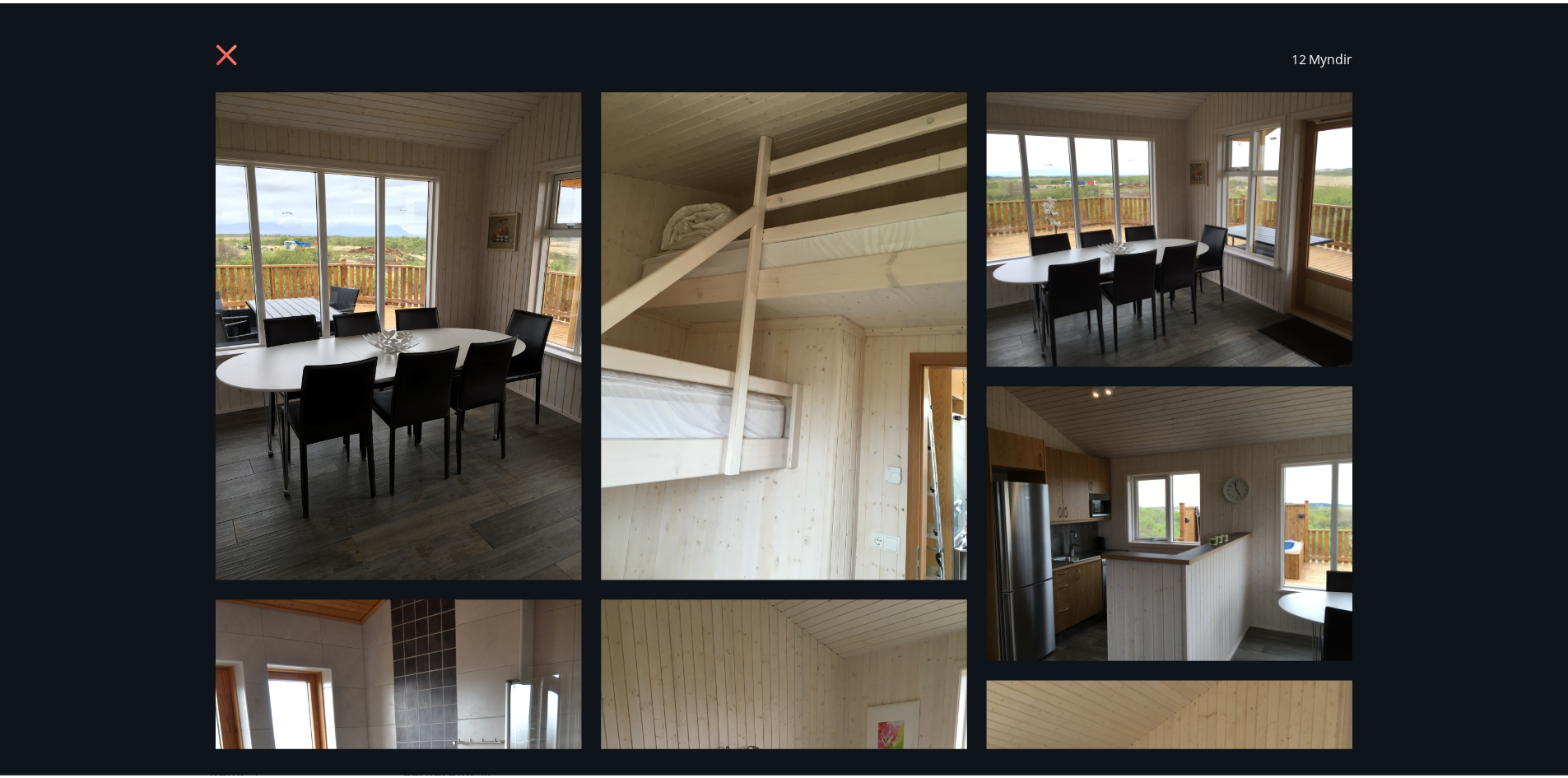
scroll to position [0, 0]
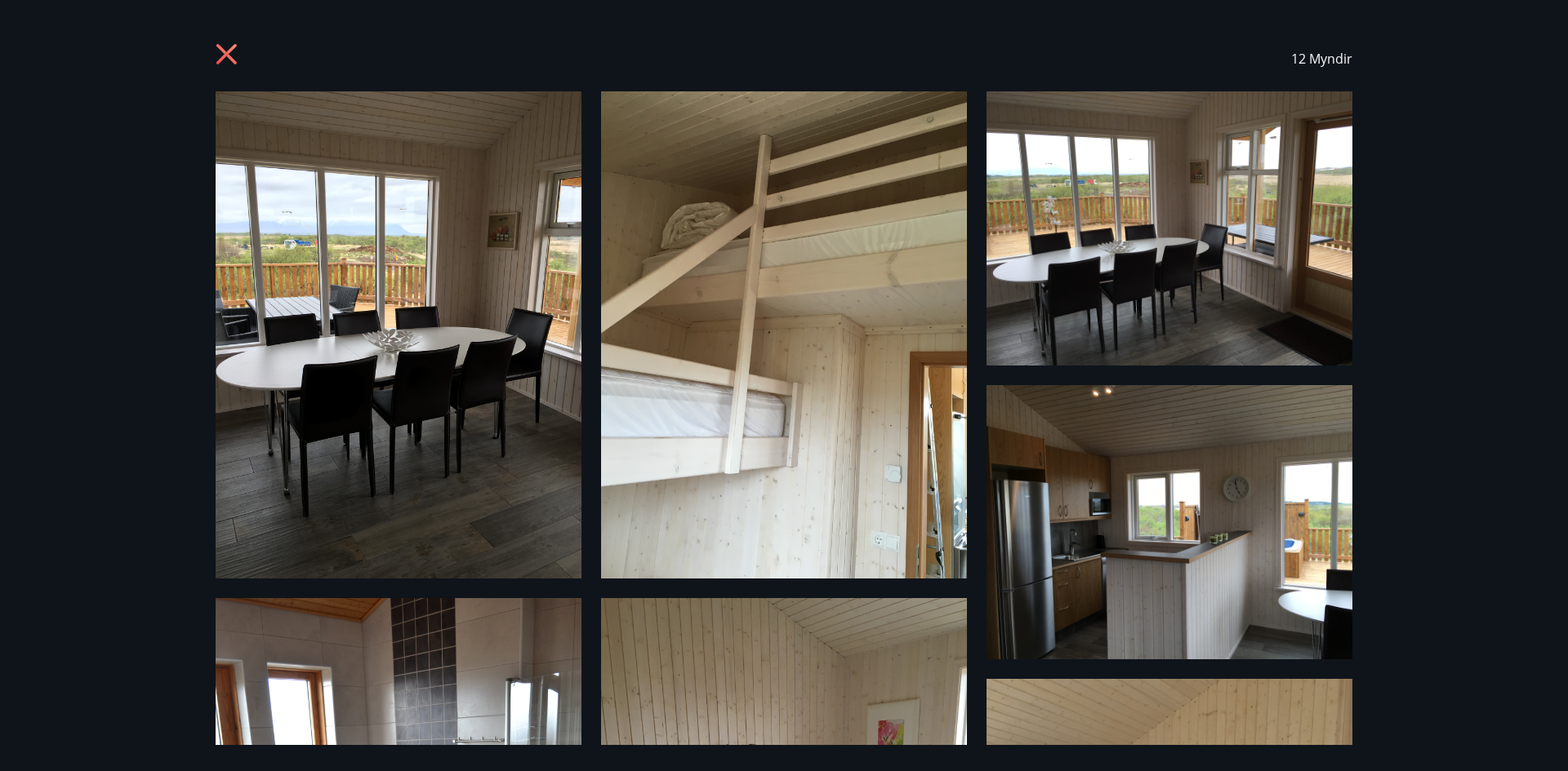
click at [228, 52] on icon at bounding box center [226, 54] width 21 height 21
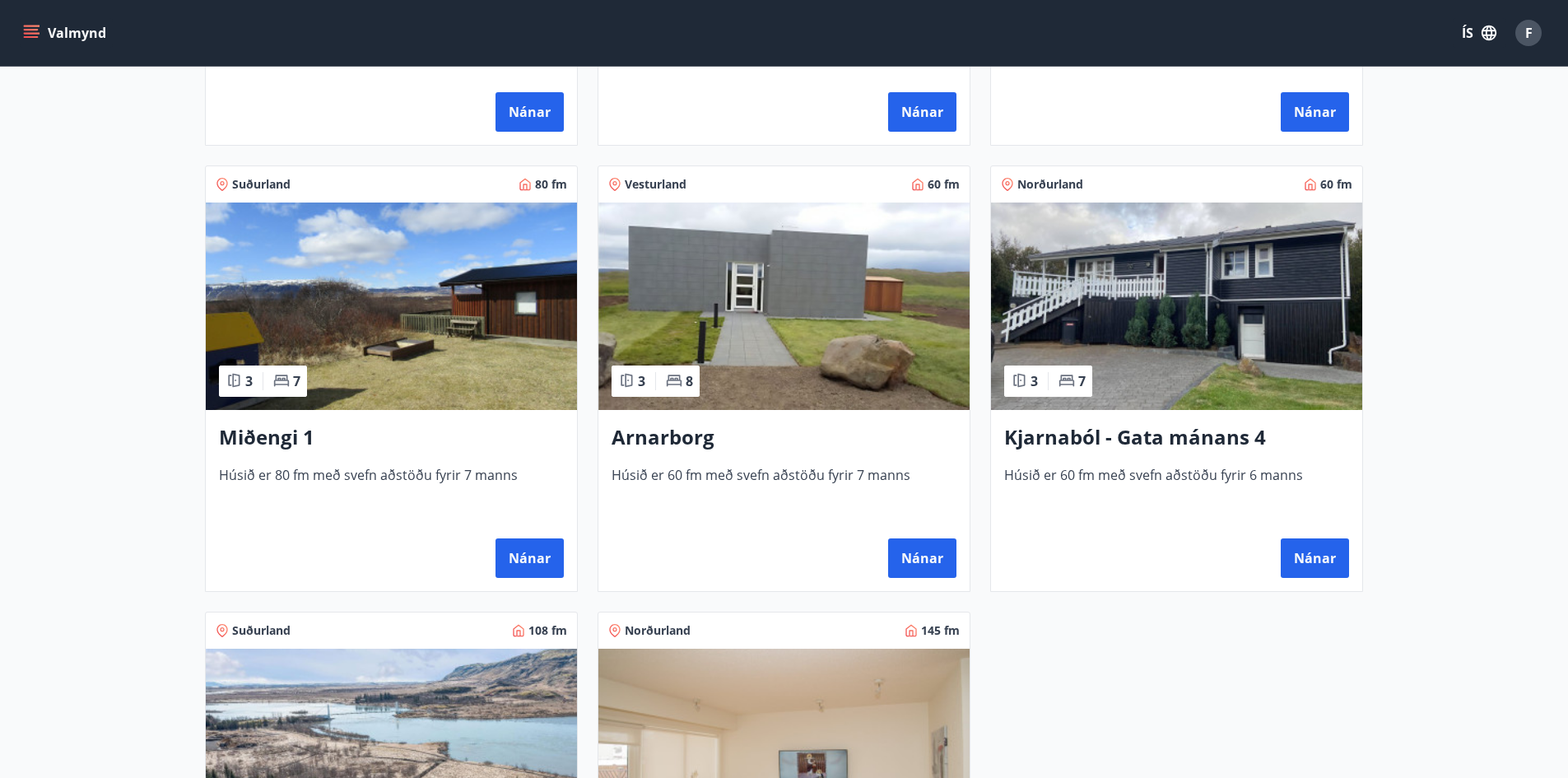
click at [1229, 389] on img at bounding box center [1177, 307] width 371 height 207
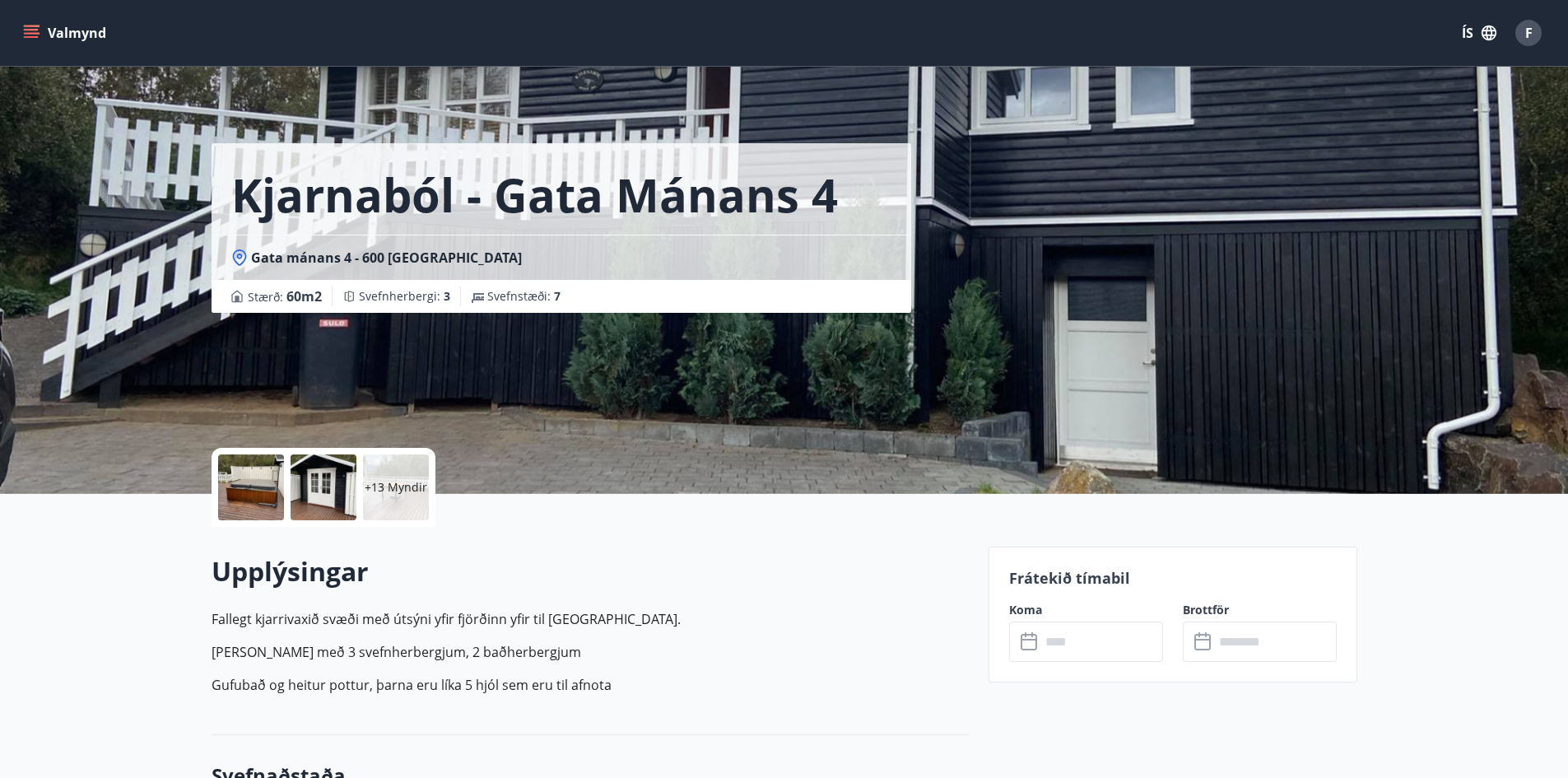
click at [397, 473] on div "+13 Myndir" at bounding box center [396, 487] width 66 height 66
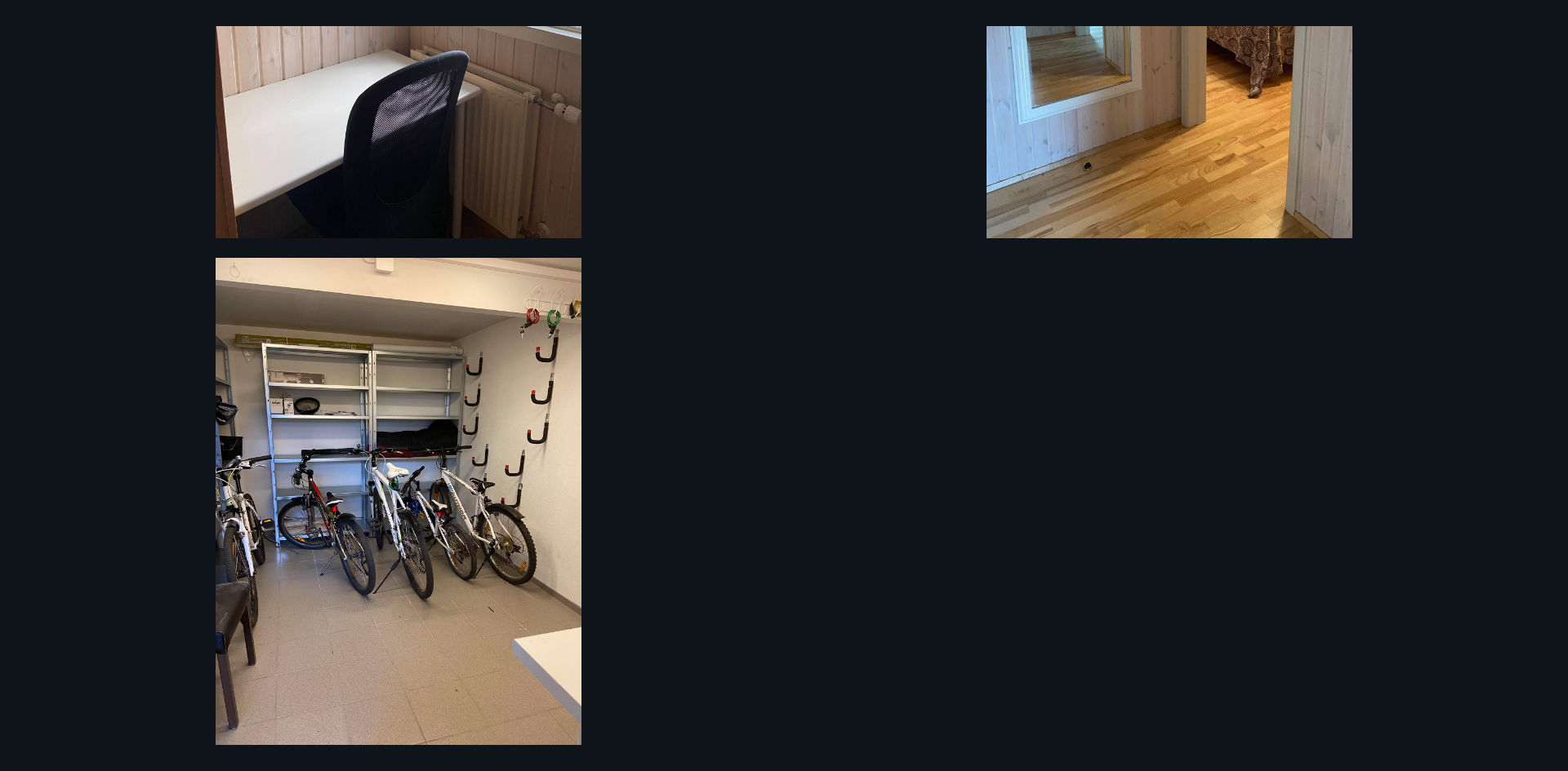
scroll to position [2879, 0]
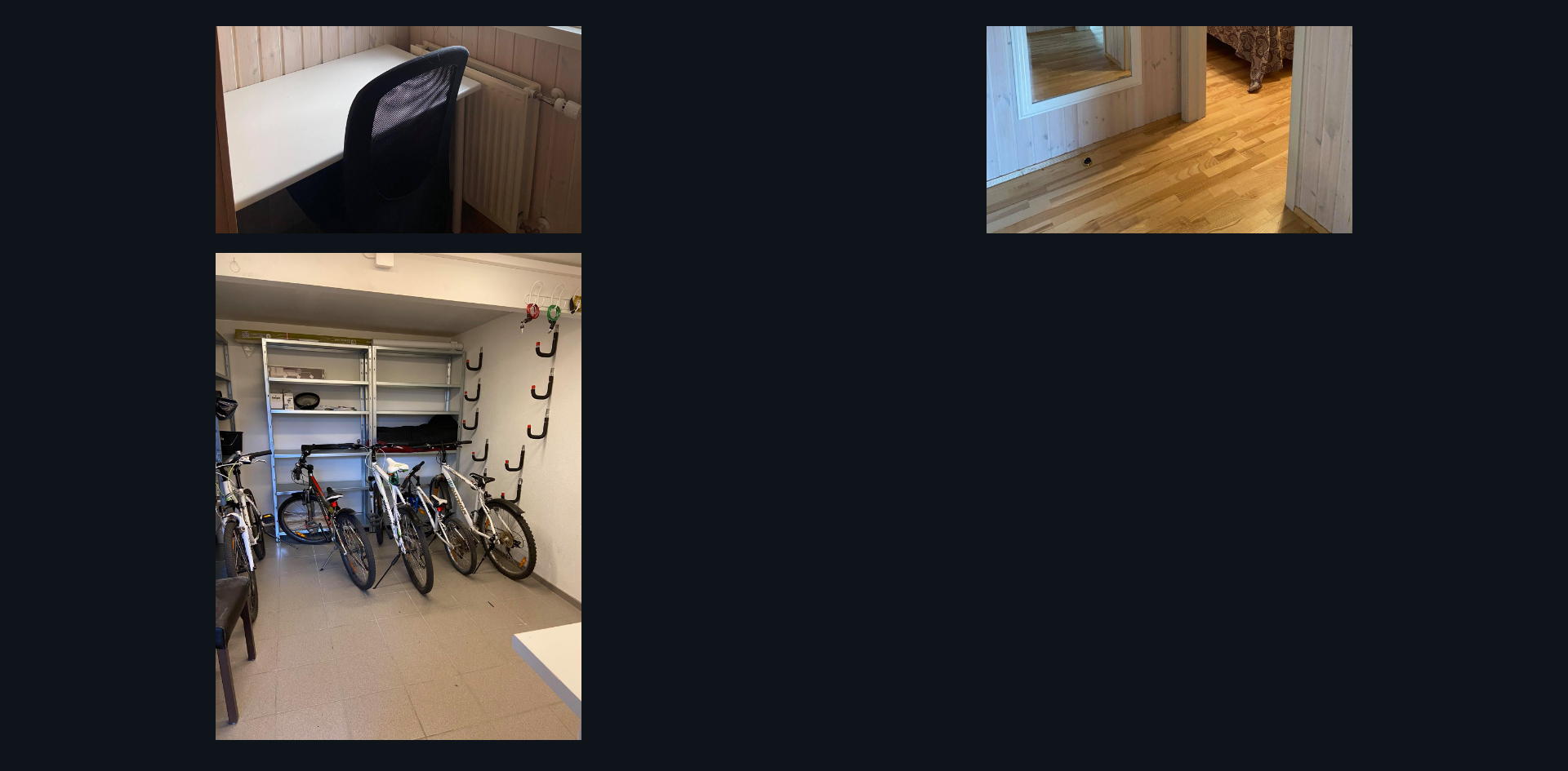
click at [1361, 523] on div "19 Myndir" at bounding box center [784, 385] width 1176 height 719
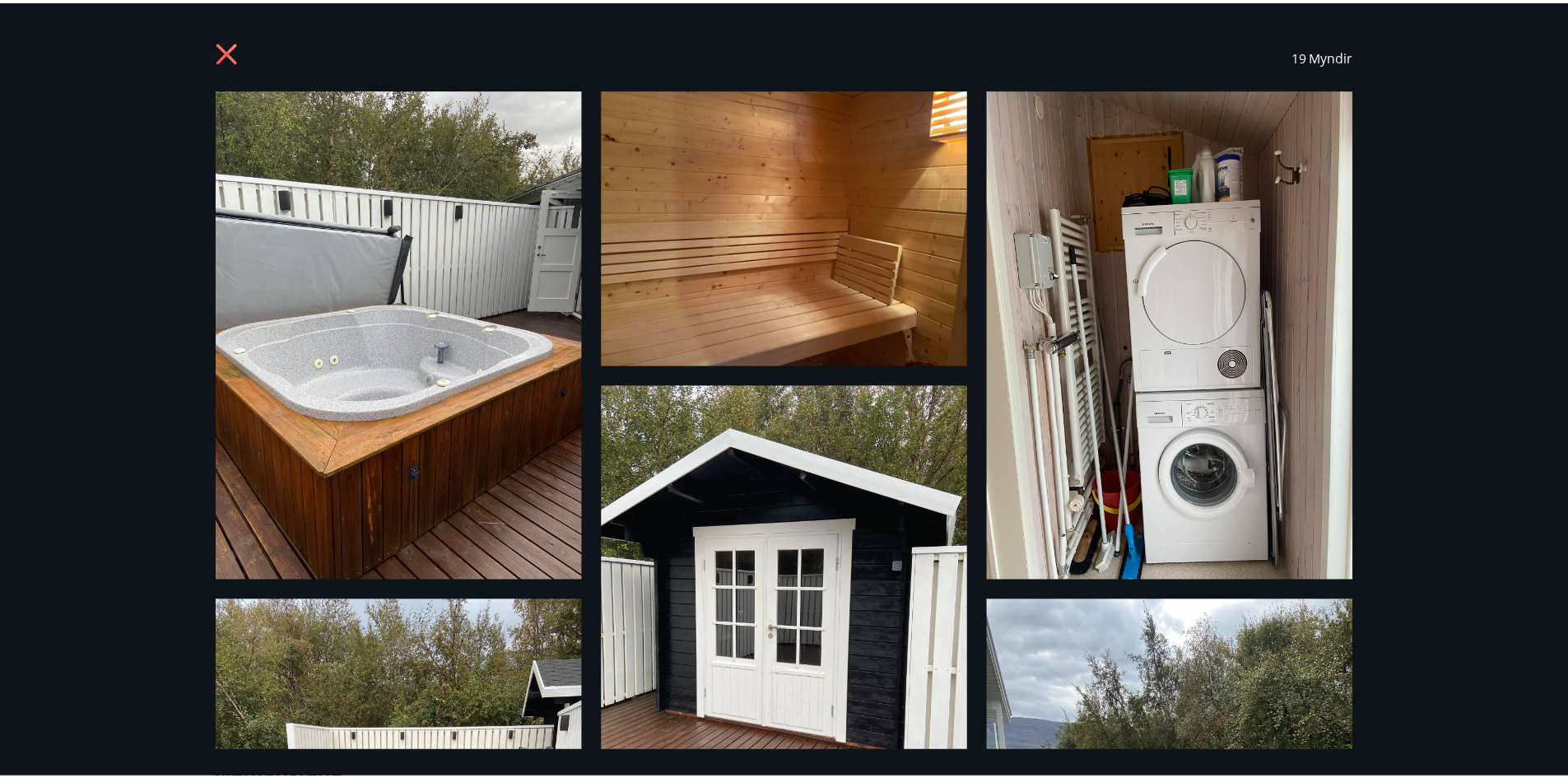
scroll to position [0, 0]
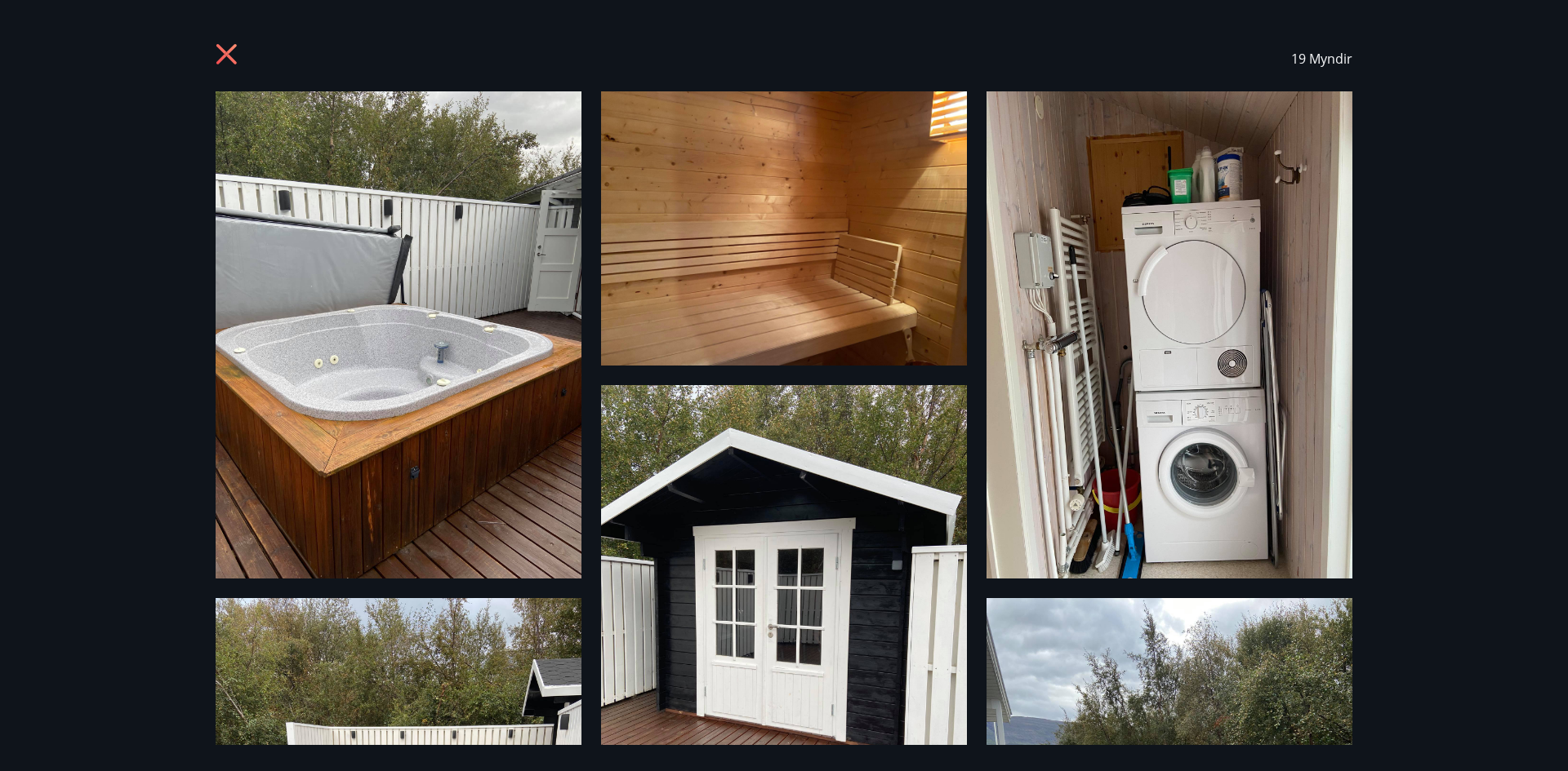
click at [231, 54] on icon at bounding box center [228, 55] width 26 height 26
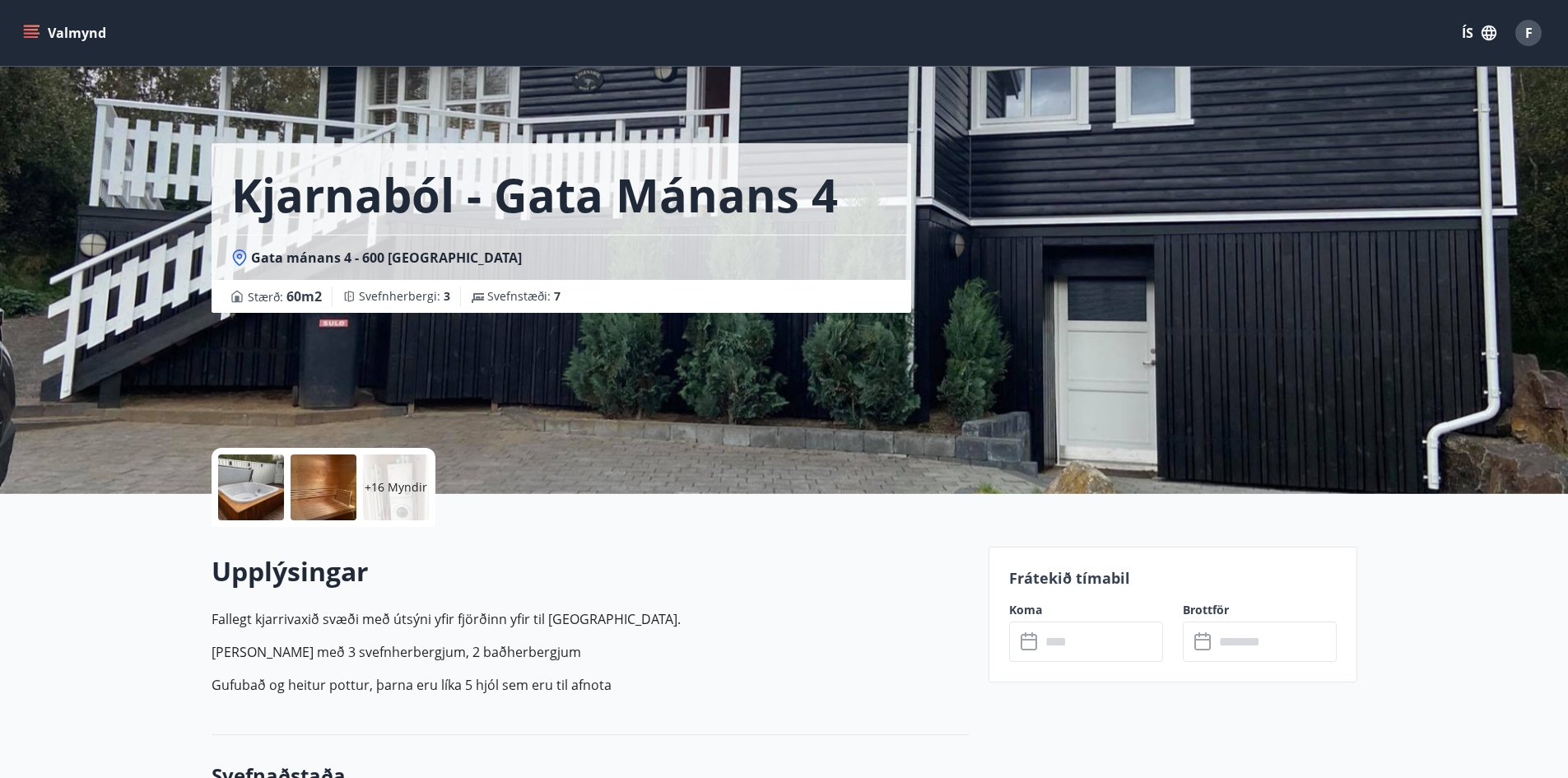
drag, startPoint x: 1125, startPoint y: 351, endPoint x: 751, endPoint y: 574, distance: 435.4
click at [751, 574] on h2 "Upplýsingar" at bounding box center [590, 572] width 757 height 36
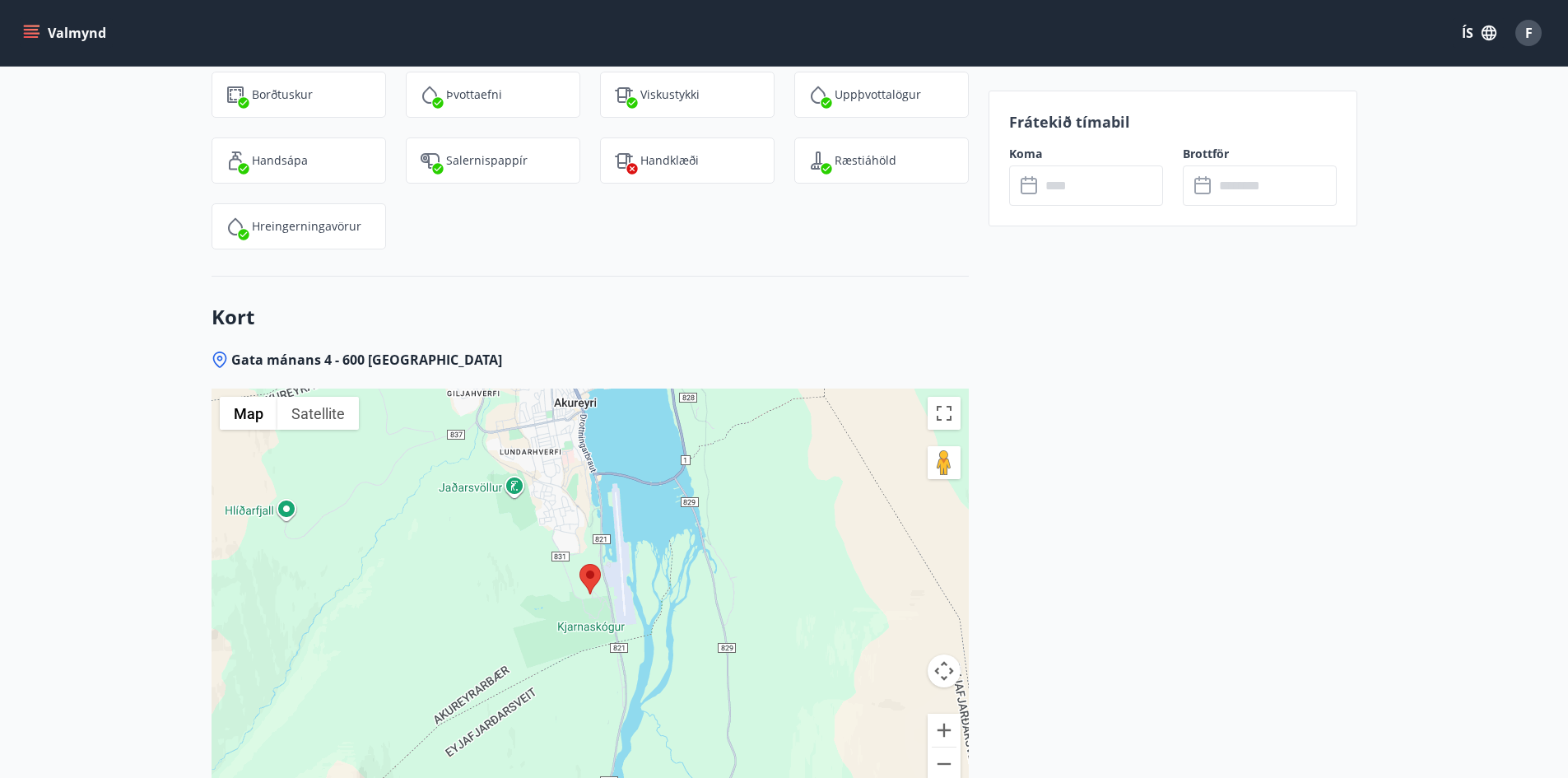
scroll to position [2211, 0]
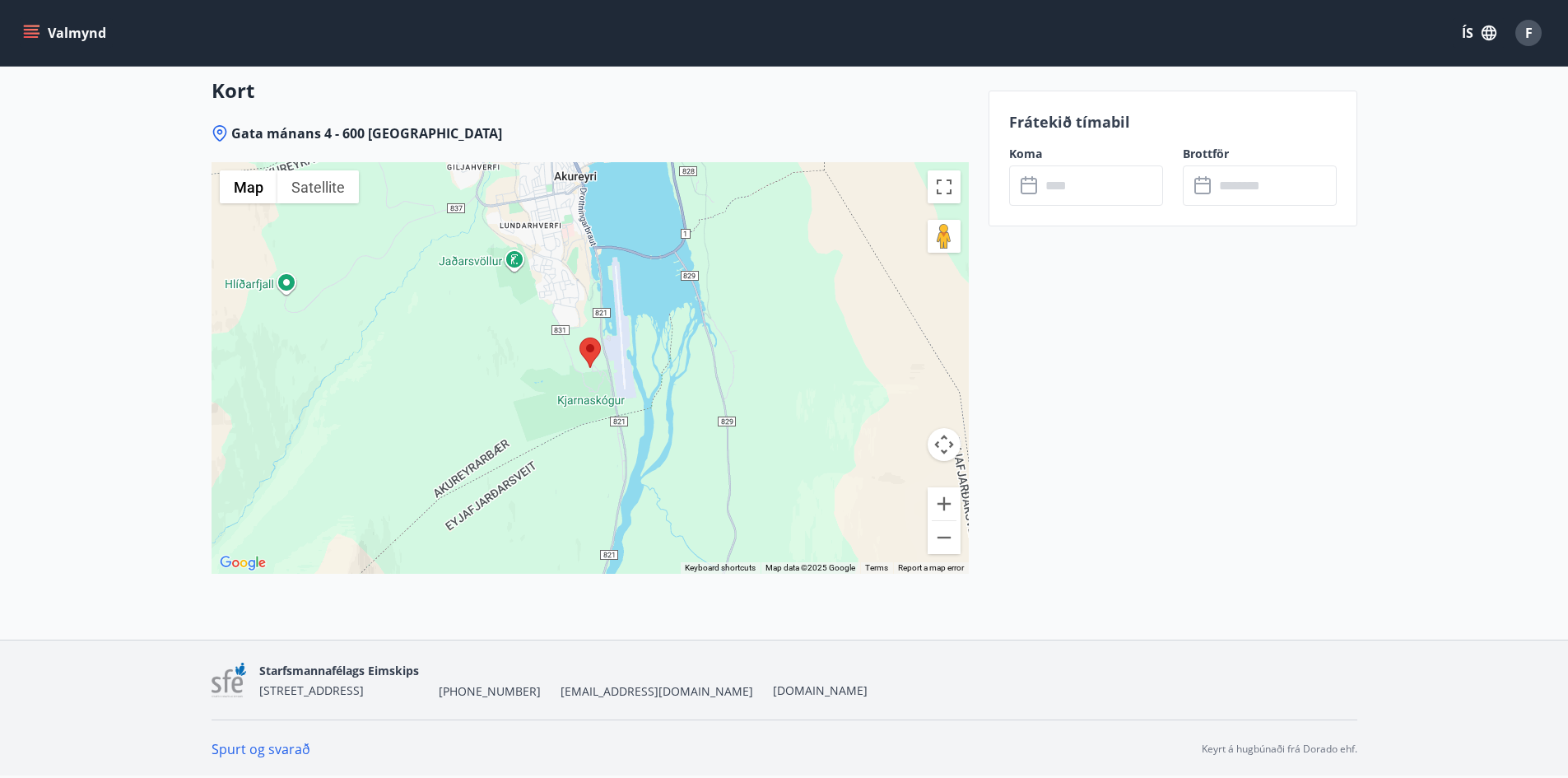
click at [44, 24] on button "Valmynd" at bounding box center [66, 32] width 93 height 30
